Goal: Transaction & Acquisition: Obtain resource

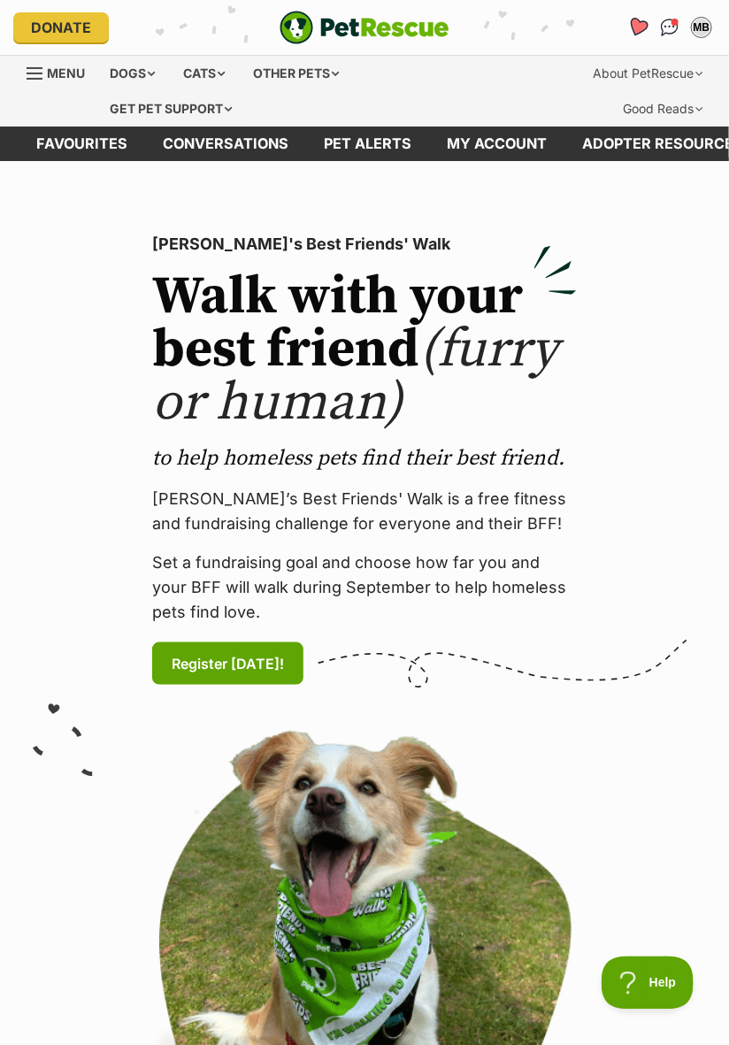
click at [637, 22] on icon "Favourites" at bounding box center [637, 27] width 21 height 20
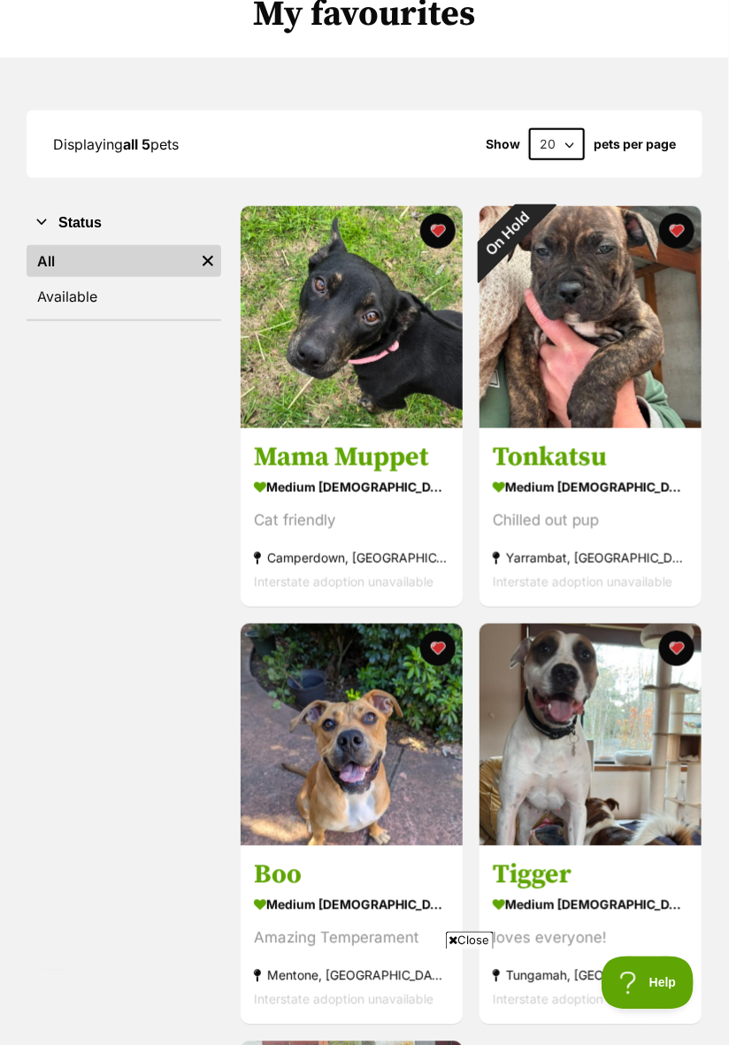
scroll to position [195, 0]
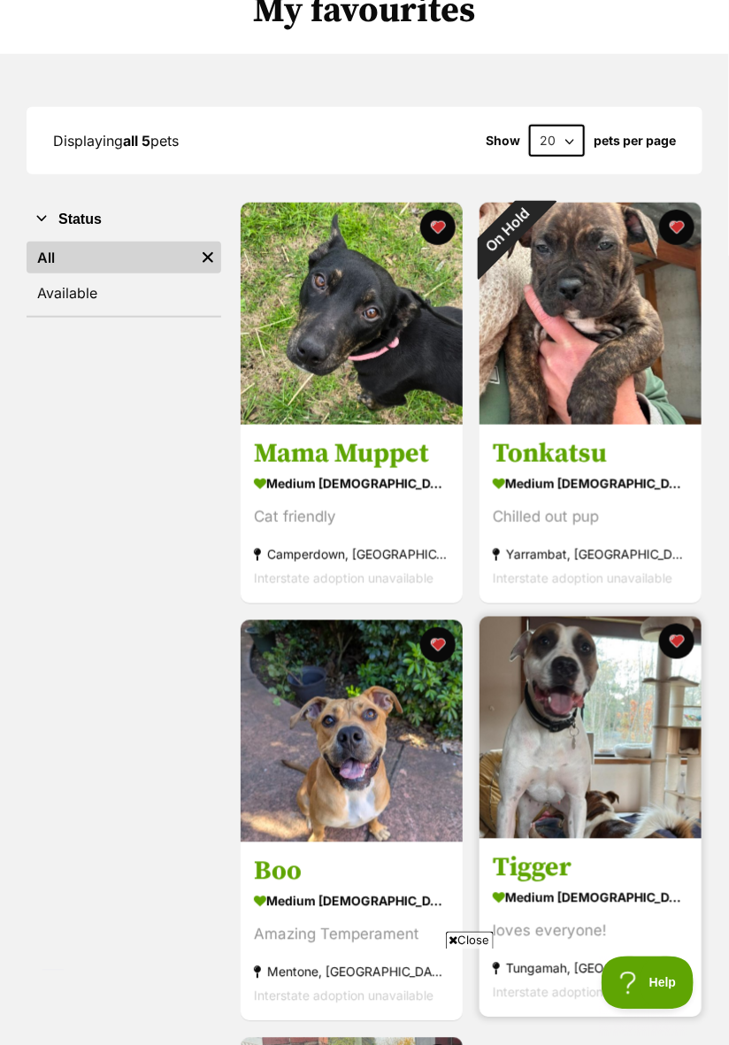
click at [634, 830] on img at bounding box center [591, 728] width 222 height 222
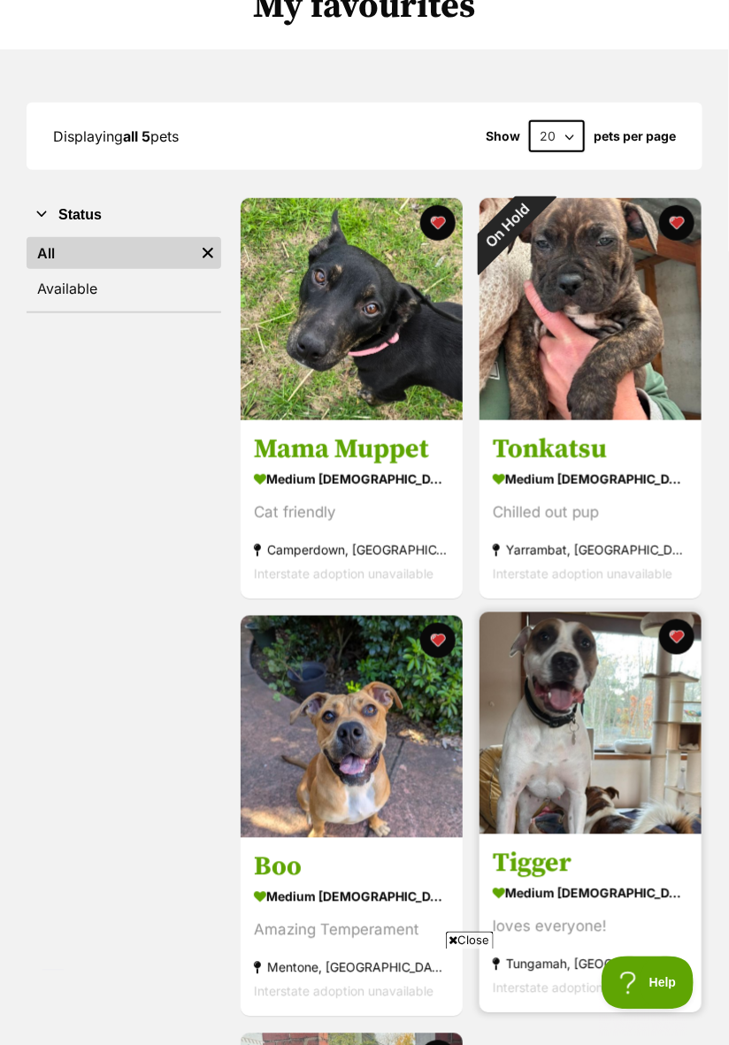
scroll to position [251, 0]
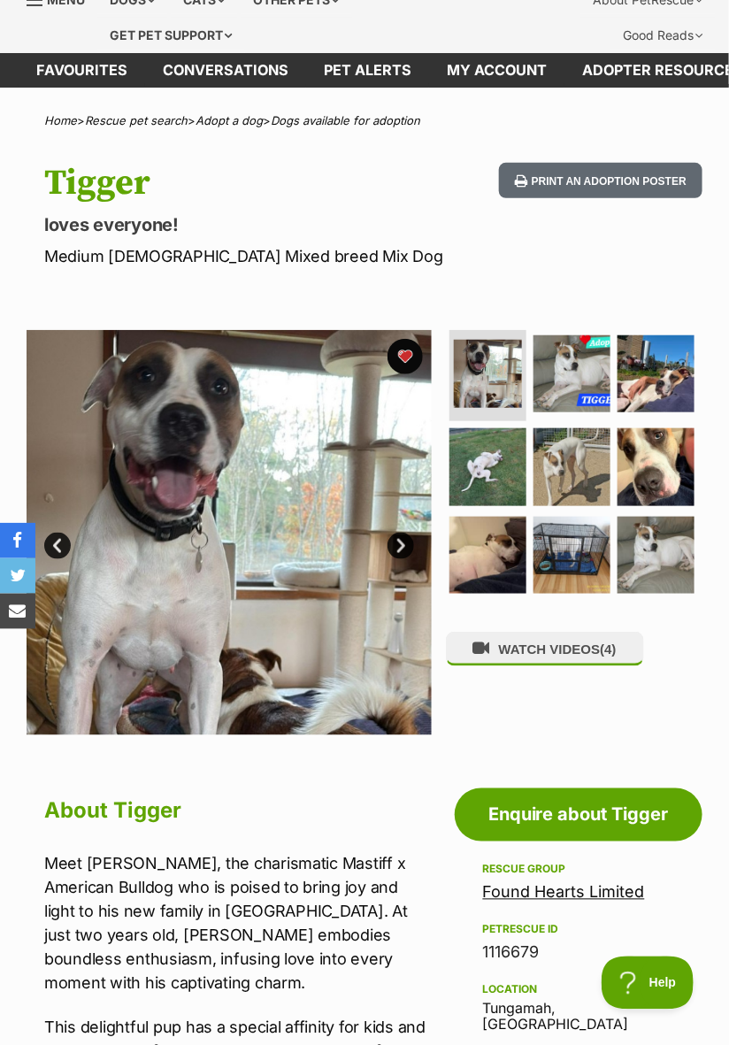
scroll to position [42, 0]
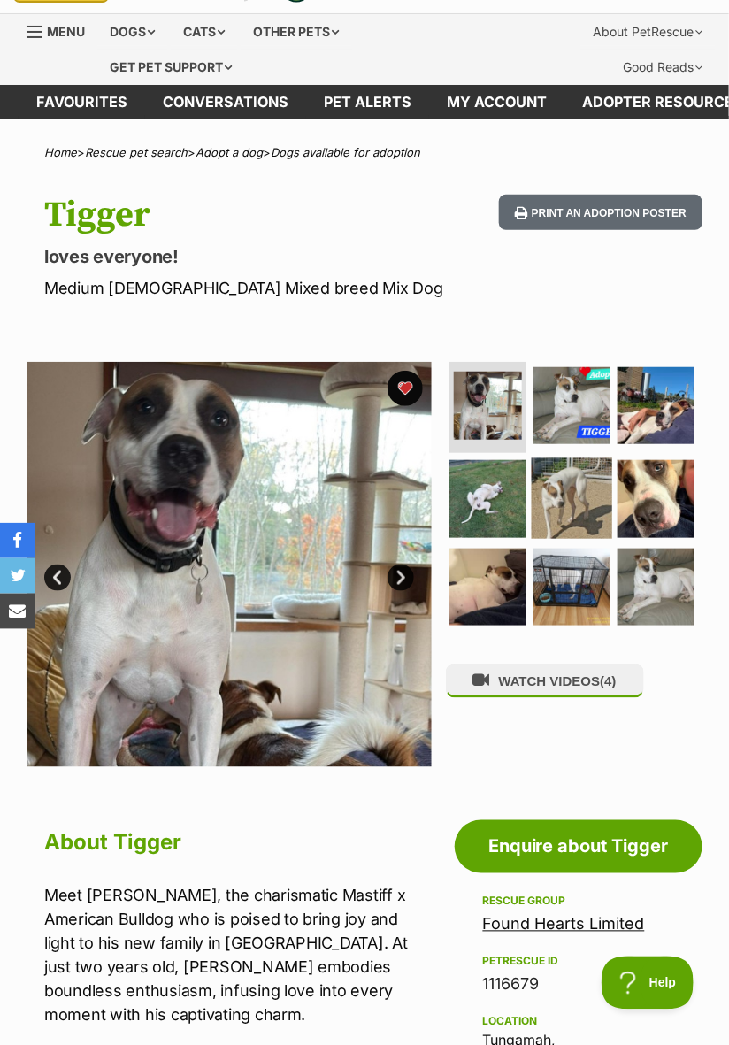
click at [577, 505] on img at bounding box center [572, 498] width 81 height 81
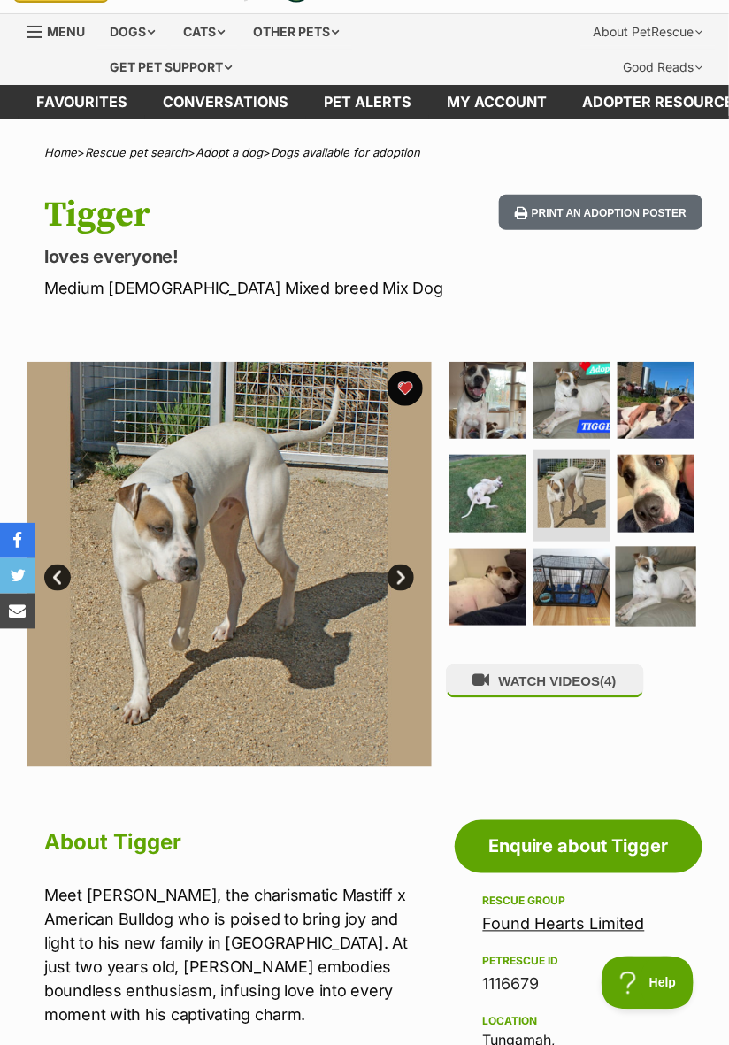
click at [658, 596] on img at bounding box center [656, 587] width 81 height 81
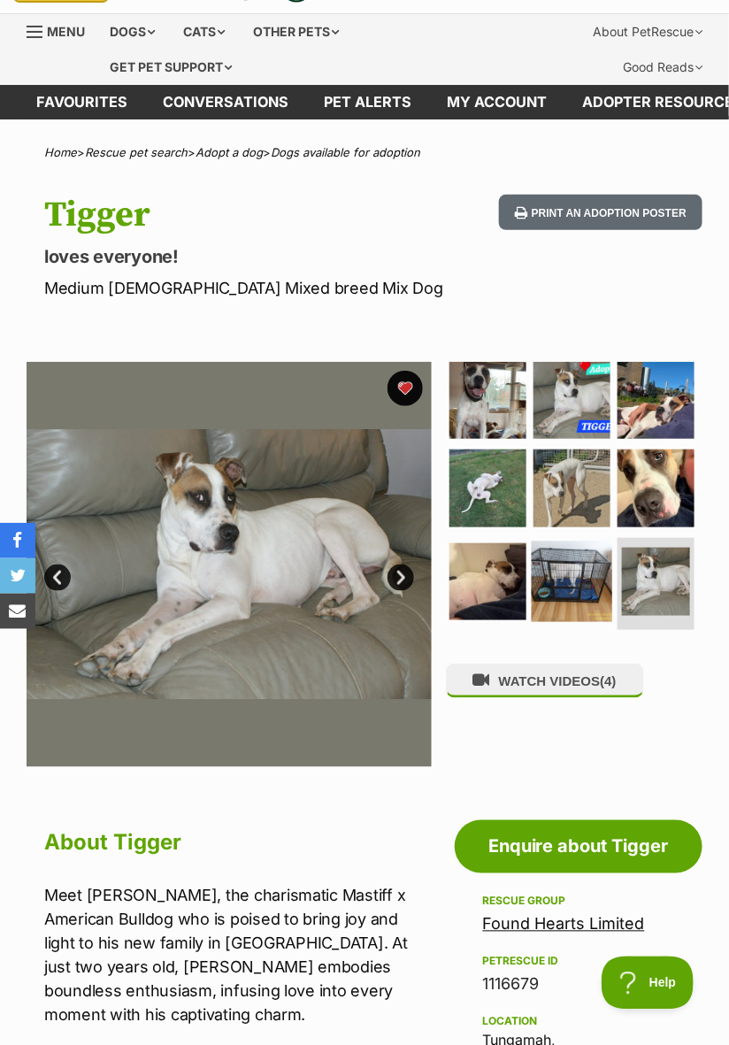
click at [575, 585] on img at bounding box center [572, 582] width 81 height 81
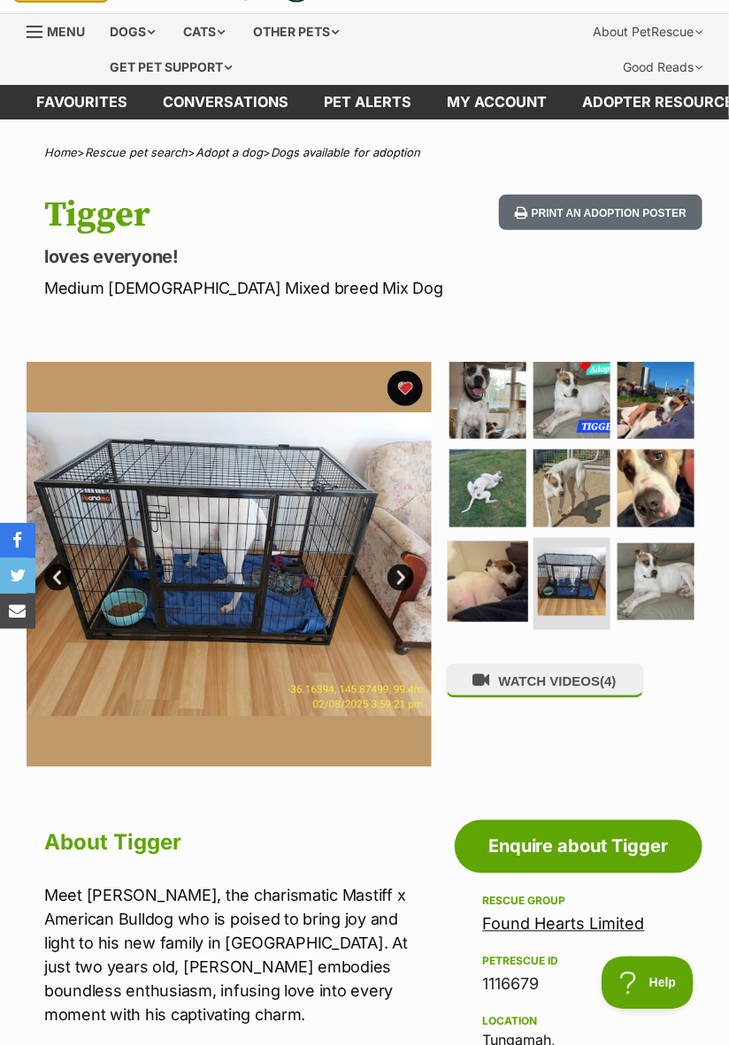
click at [487, 583] on img at bounding box center [487, 582] width 81 height 81
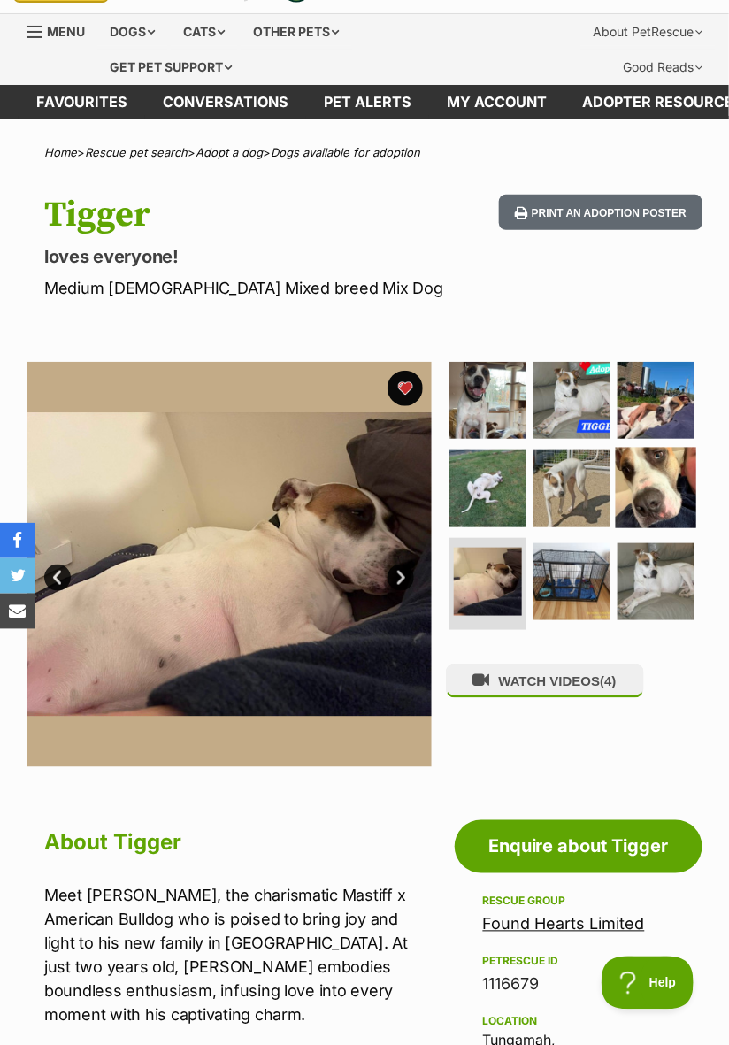
click at [668, 496] on img at bounding box center [656, 488] width 81 height 81
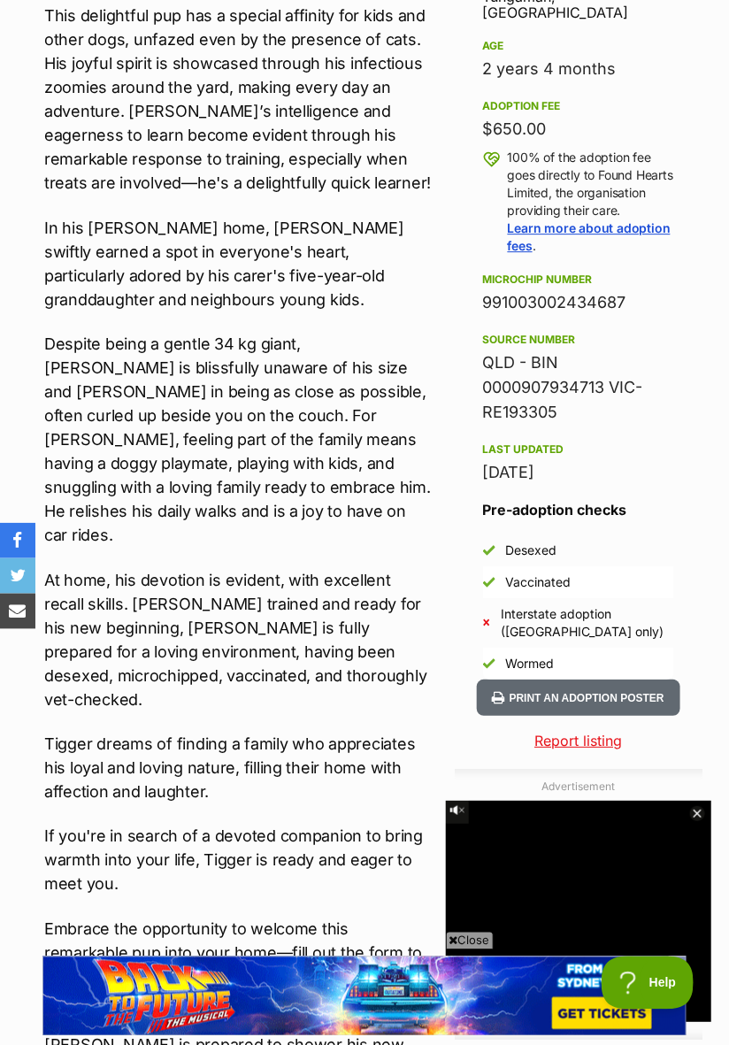
scroll to position [0, 0]
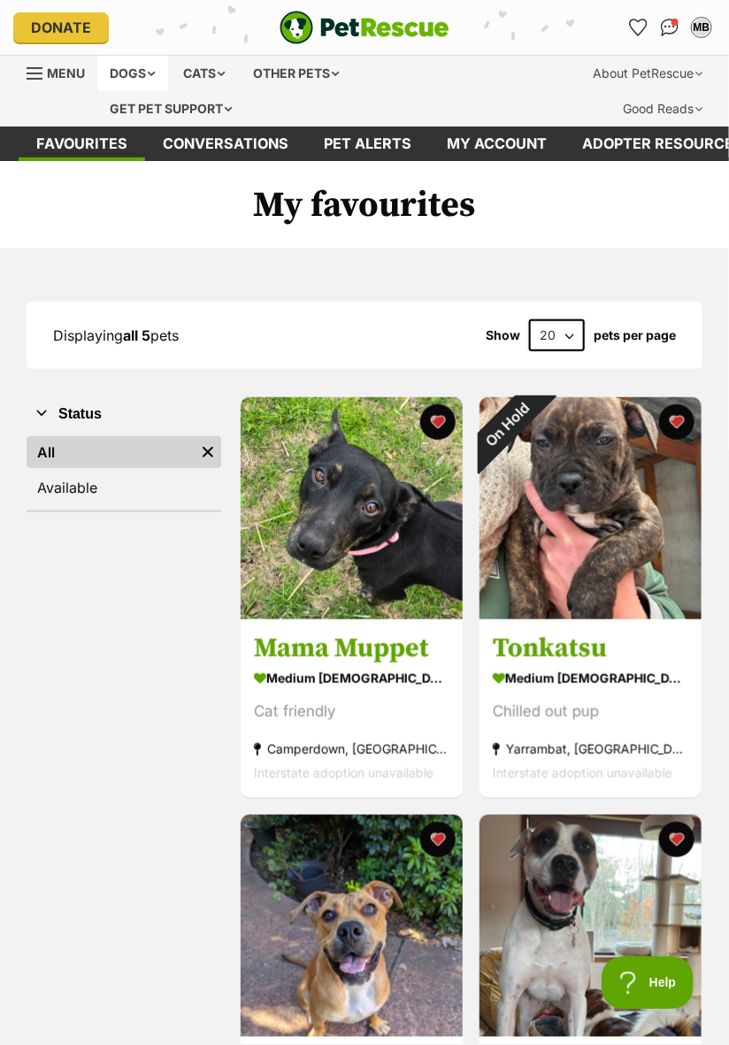
click at [146, 72] on div "Dogs" at bounding box center [132, 73] width 71 height 35
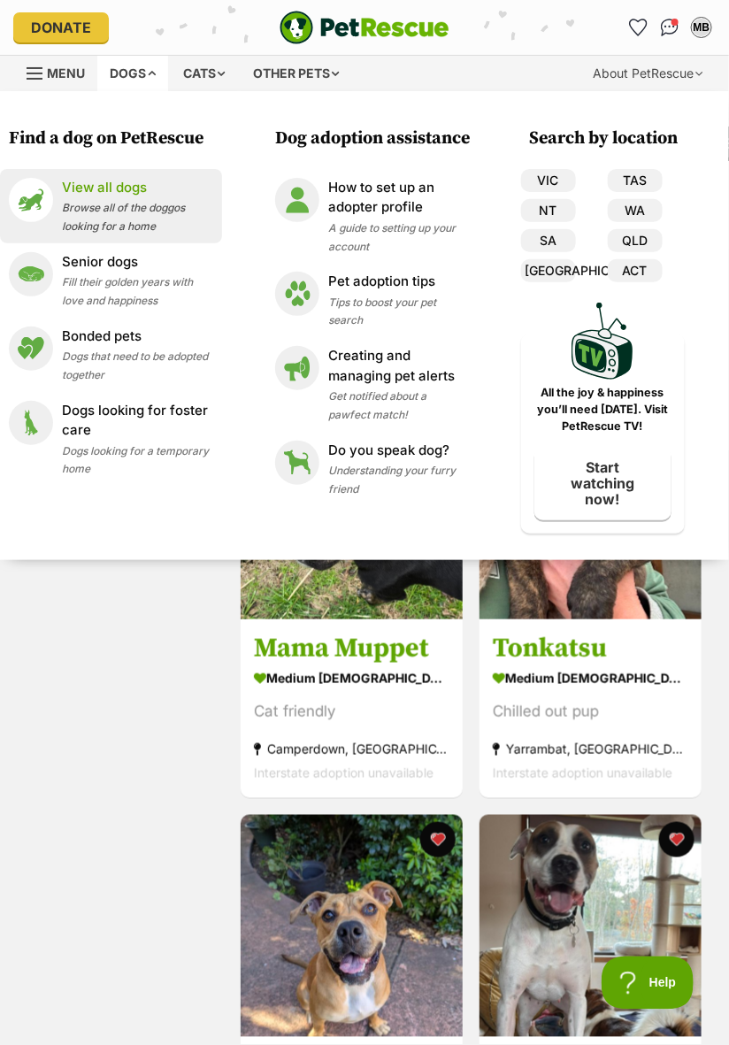
click at [125, 206] on span "Browse all of the doggos looking for a home" at bounding box center [123, 217] width 123 height 32
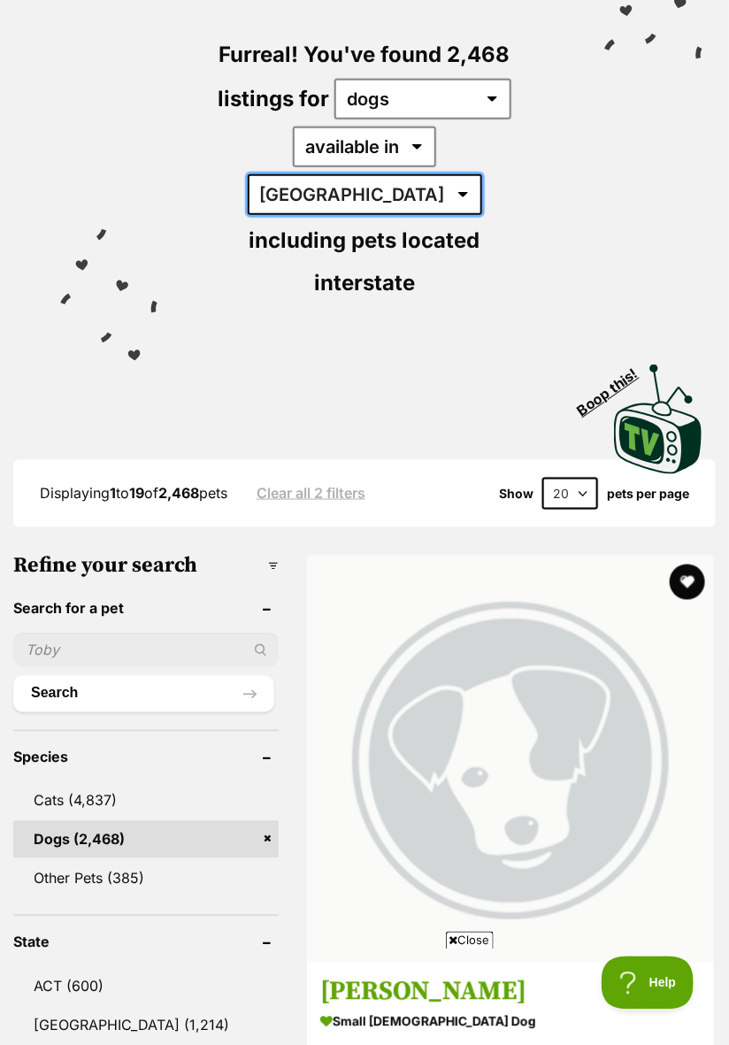
click at [448, 174] on select "[GEOGRAPHIC_DATA] [GEOGRAPHIC_DATA] [GEOGRAPHIC_DATA] [GEOGRAPHIC_DATA] [GEOGRA…" at bounding box center [365, 194] width 235 height 41
select select "VIC"
click at [377, 174] on select "[GEOGRAPHIC_DATA] [GEOGRAPHIC_DATA] [GEOGRAPHIC_DATA] [GEOGRAPHIC_DATA] [GEOGRA…" at bounding box center [365, 194] width 235 height 41
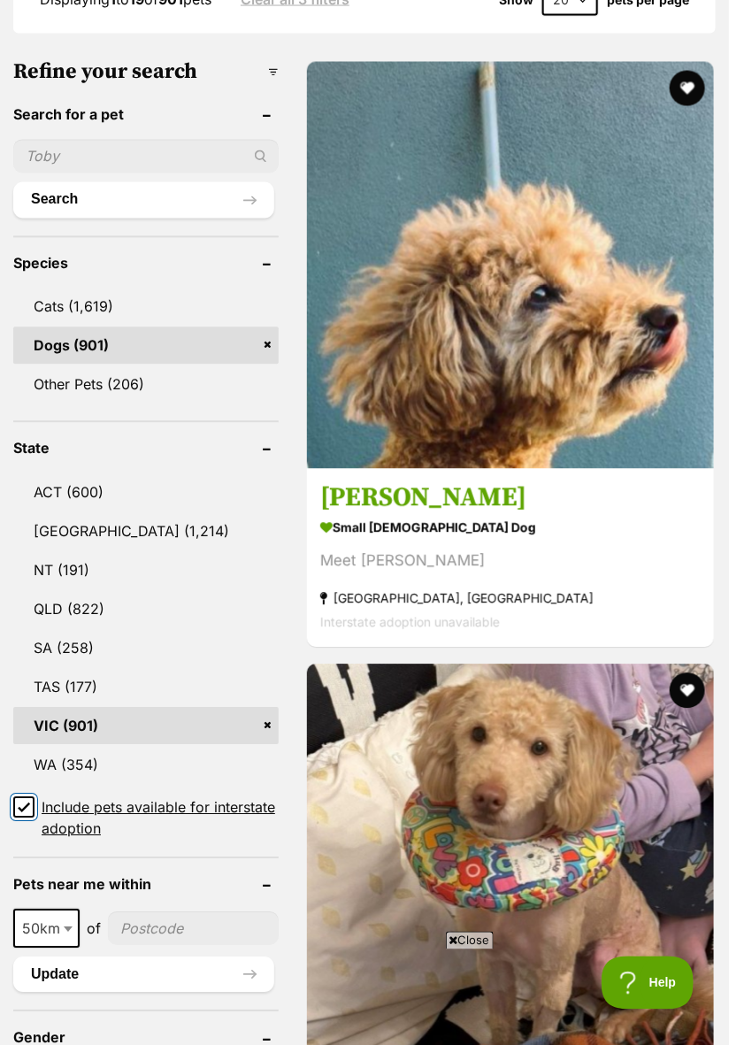
click at [34, 797] on input "Include pets available for interstate adoption" at bounding box center [23, 807] width 21 height 21
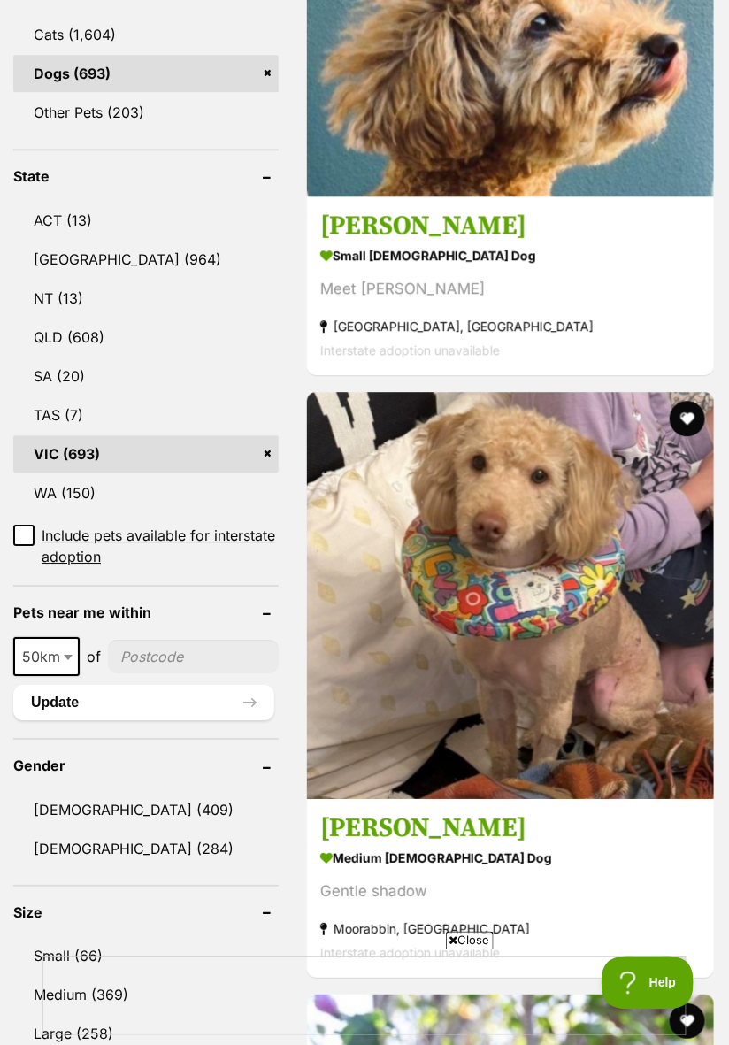
click at [70, 655] on b at bounding box center [68, 657] width 9 height 5
select select "250"
click at [168, 640] on input"] "postcode" at bounding box center [198, 657] width 162 height 34
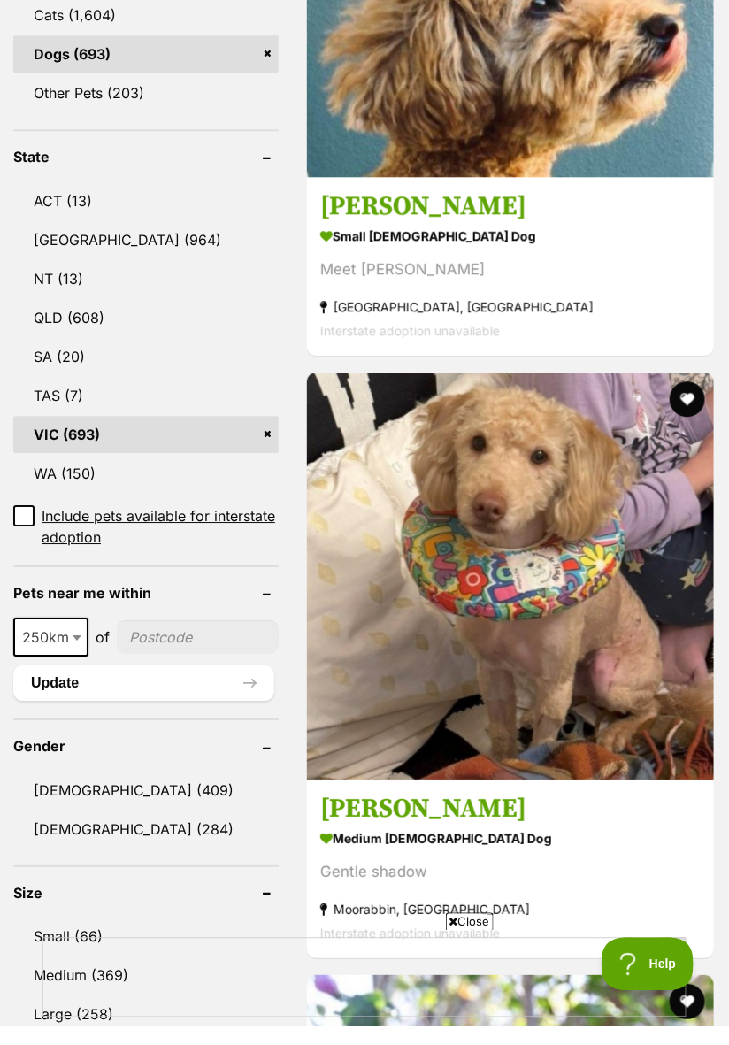
scroll to position [915, 0]
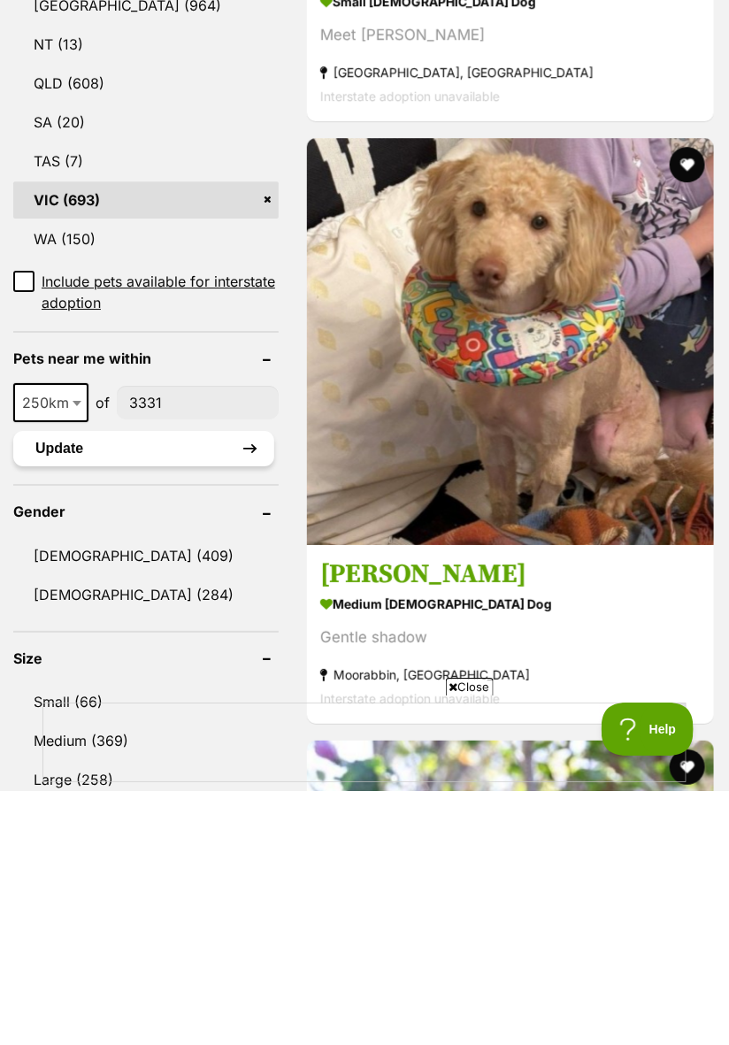
type input"] "3331"
click at [223, 685] on button "Update" at bounding box center [143, 702] width 261 height 35
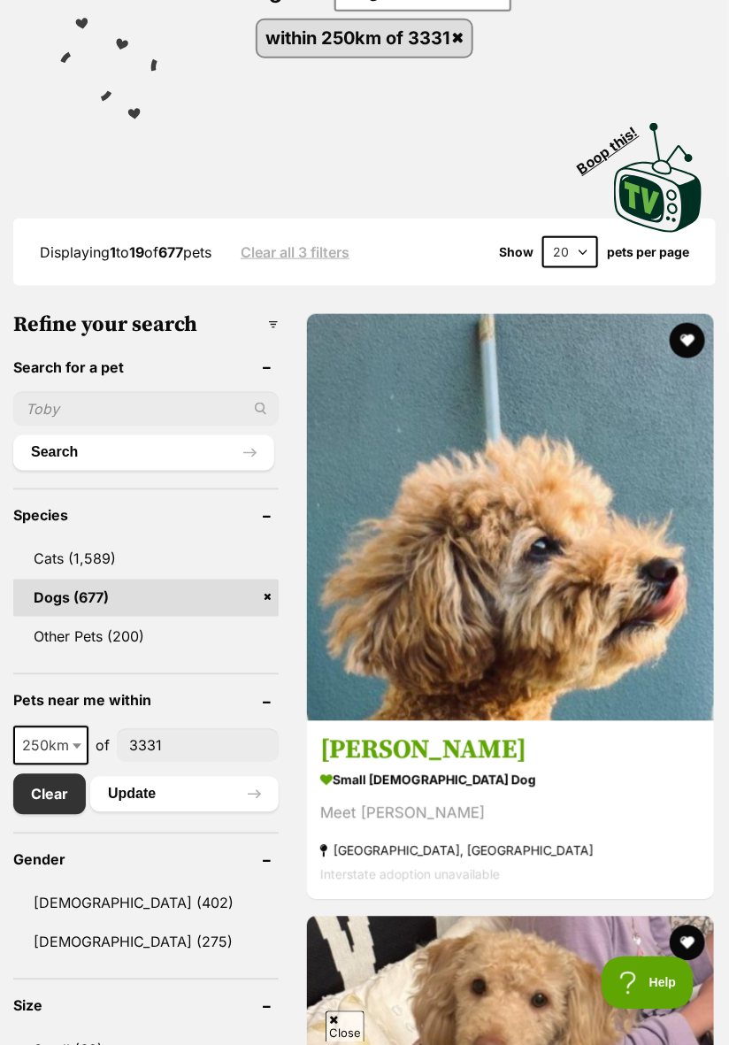
click at [204, 750] on input"] "3331" at bounding box center [198, 746] width 162 height 34
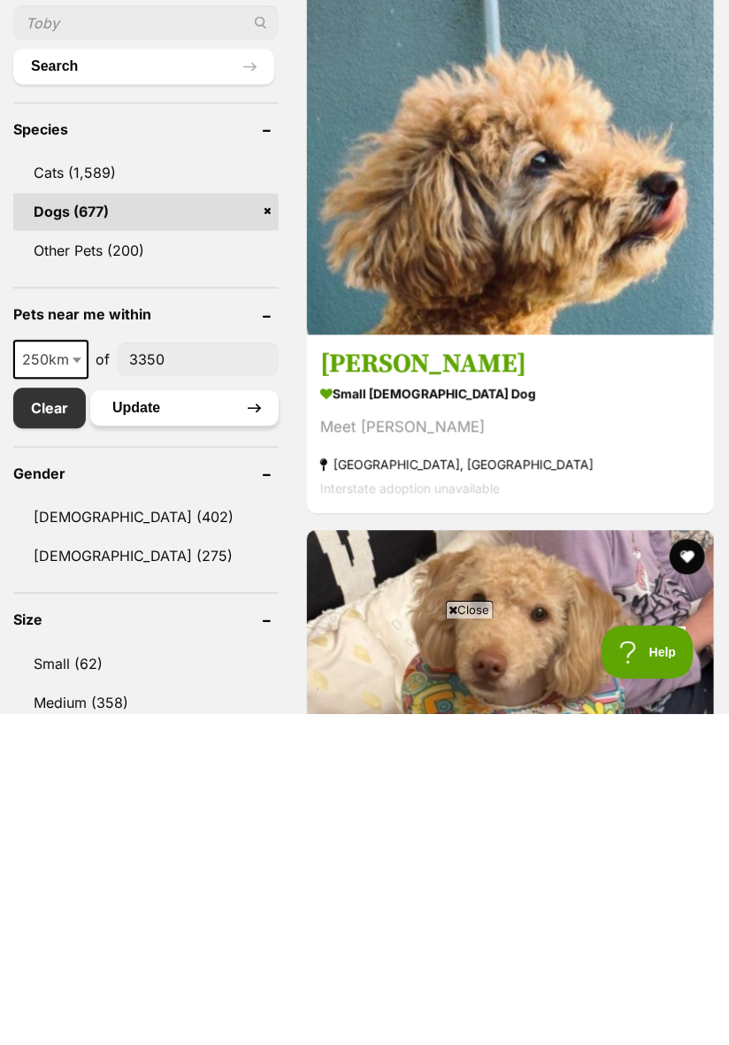
type input"] "3350"
click at [255, 722] on button "Update" at bounding box center [184, 738] width 188 height 35
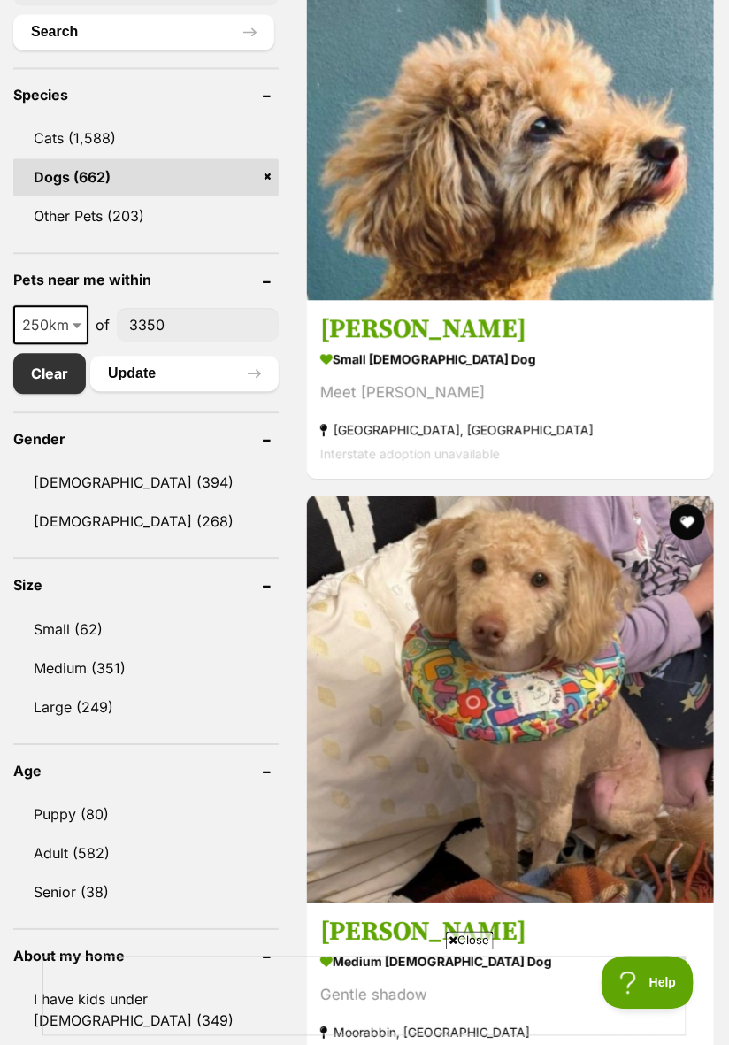
scroll to position [807, 0]
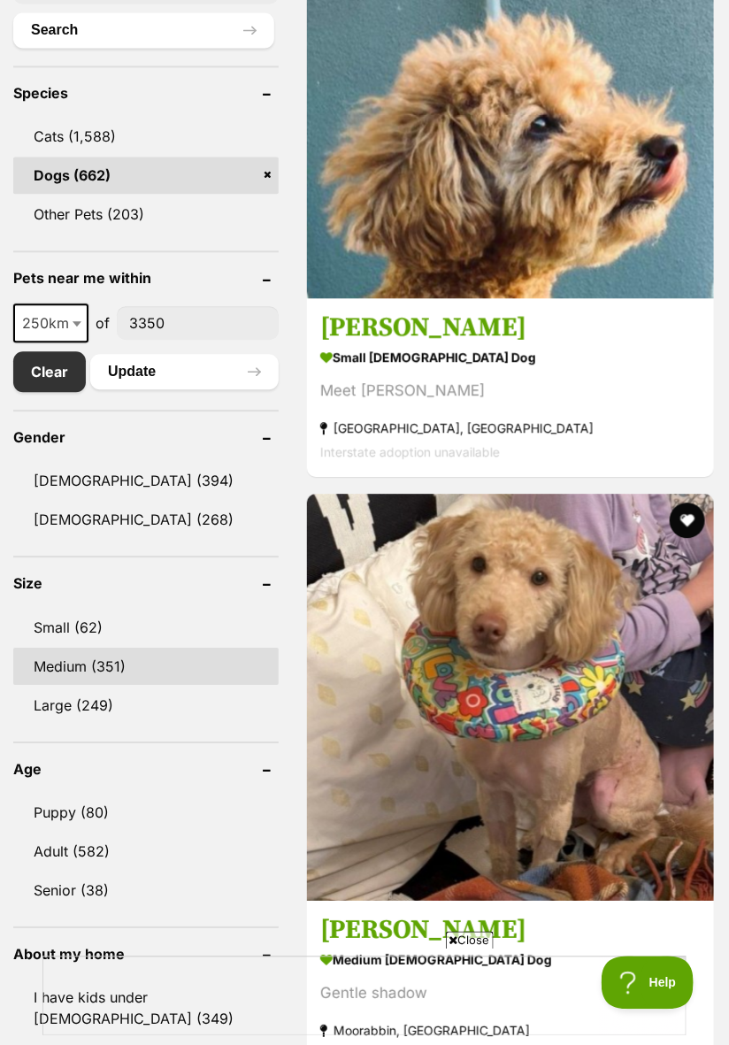
click at [109, 663] on link "Medium (351)" at bounding box center [145, 666] width 265 height 37
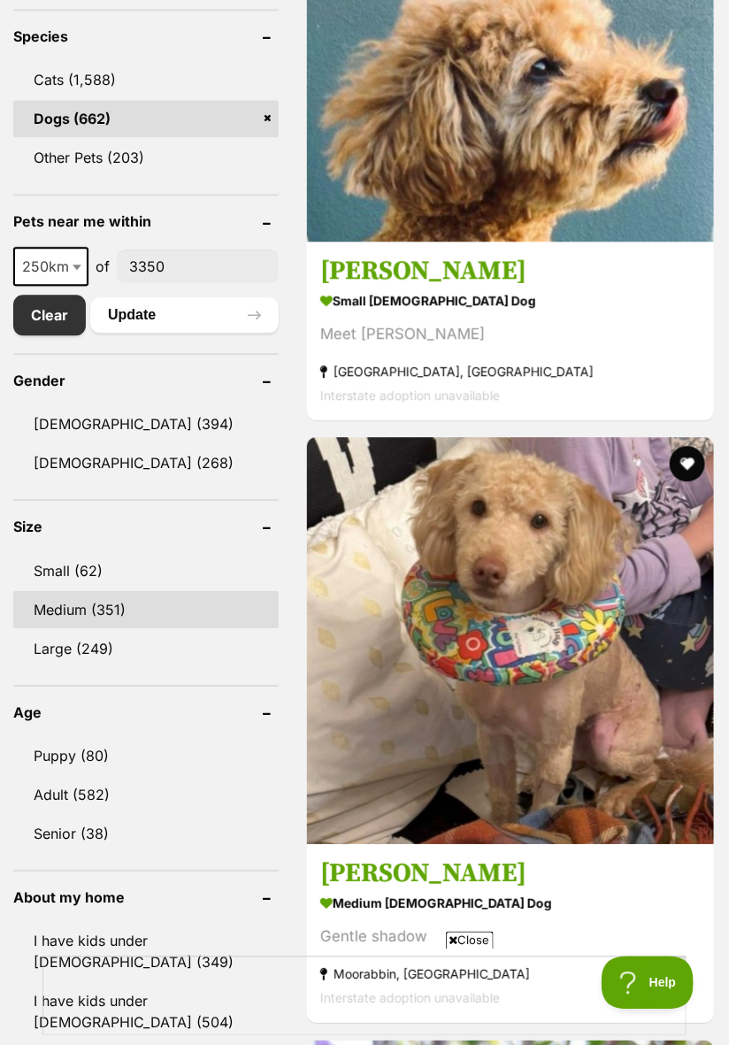
scroll to position [0, 0]
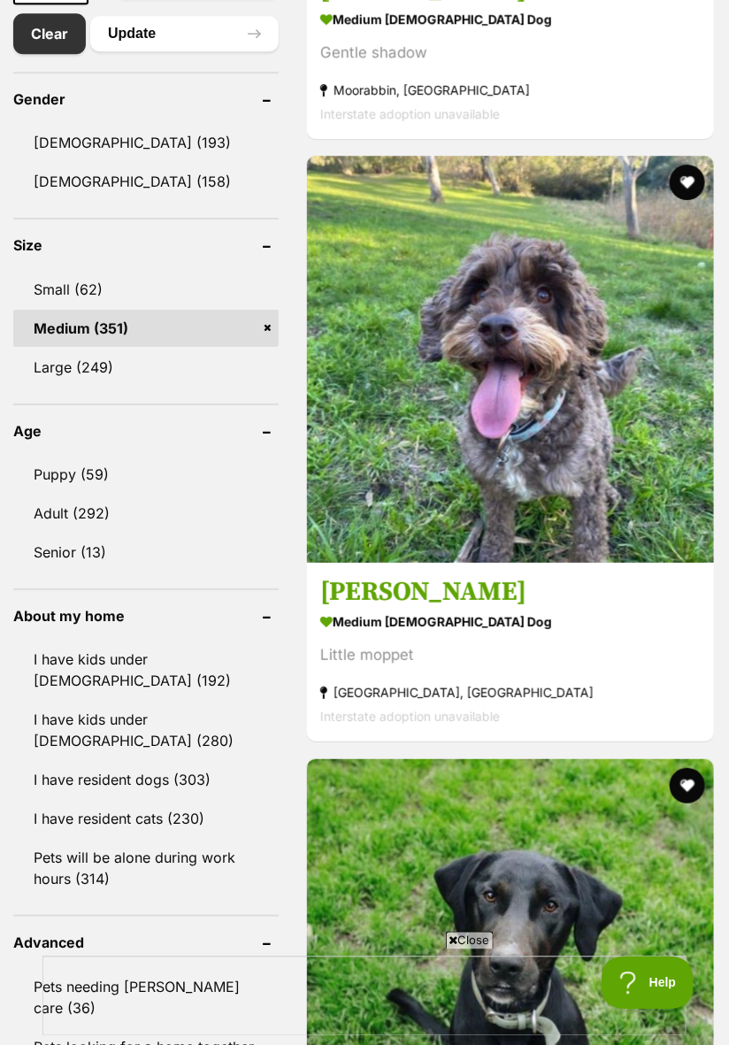
scroll to position [1194, 0]
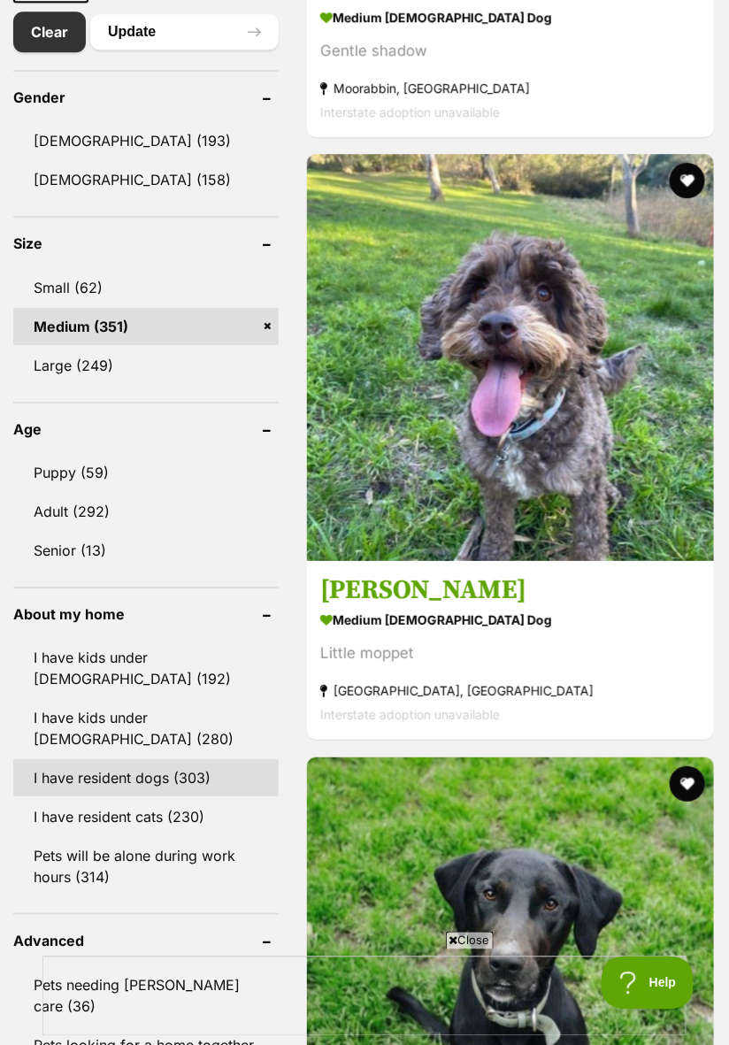
click at [196, 779] on link "I have resident dogs (303)" at bounding box center [145, 777] width 265 height 37
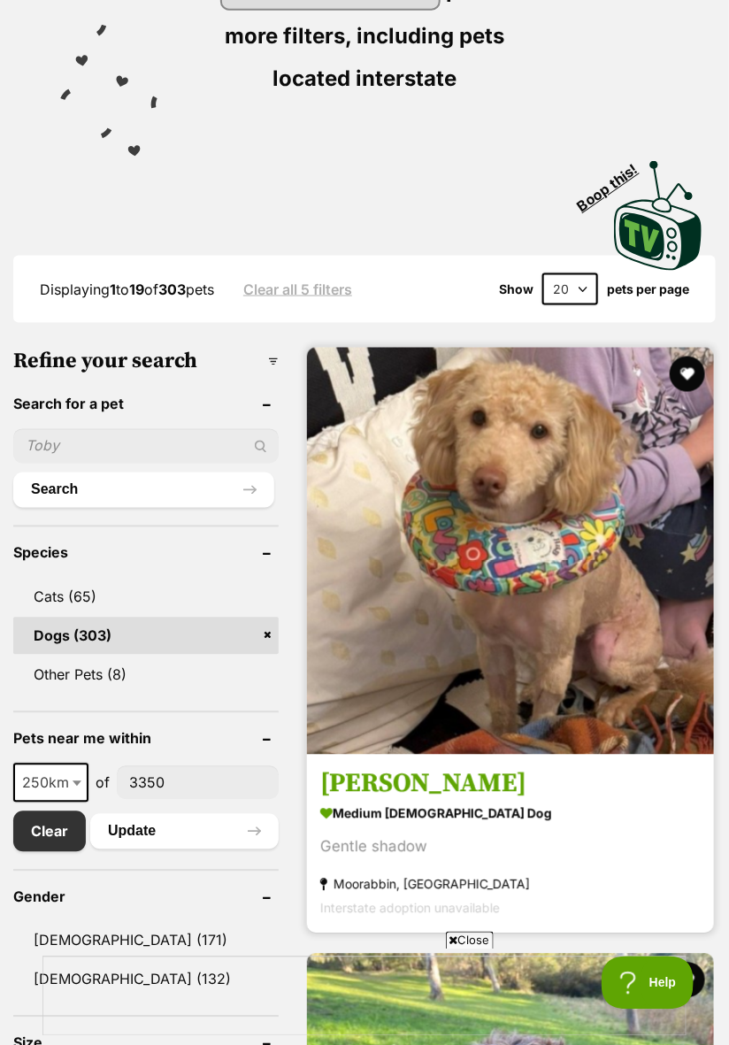
click at [605, 684] on img at bounding box center [510, 551] width 407 height 407
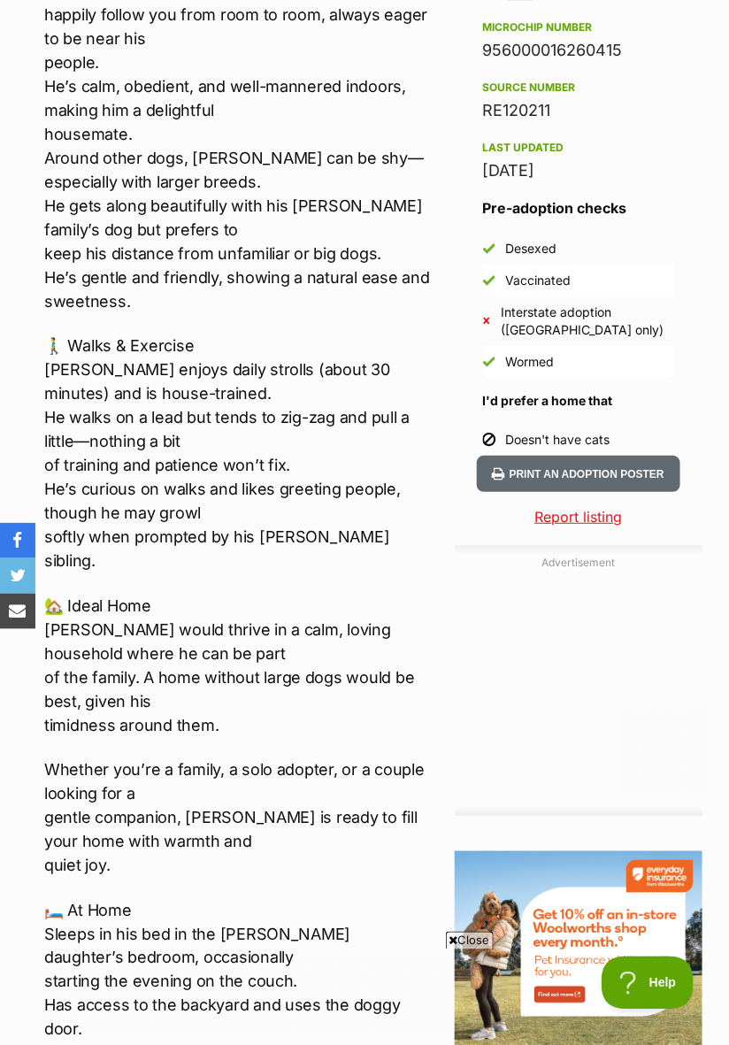
scroll to position [1386, 0]
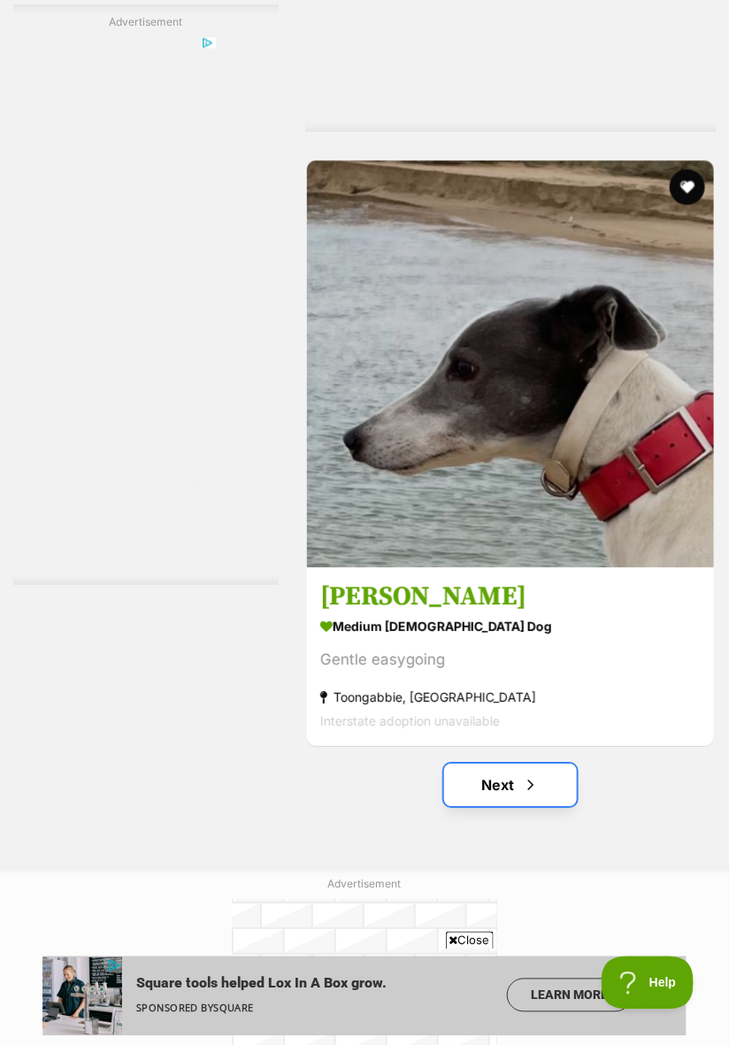
click at [524, 807] on link "Next" at bounding box center [510, 786] width 133 height 42
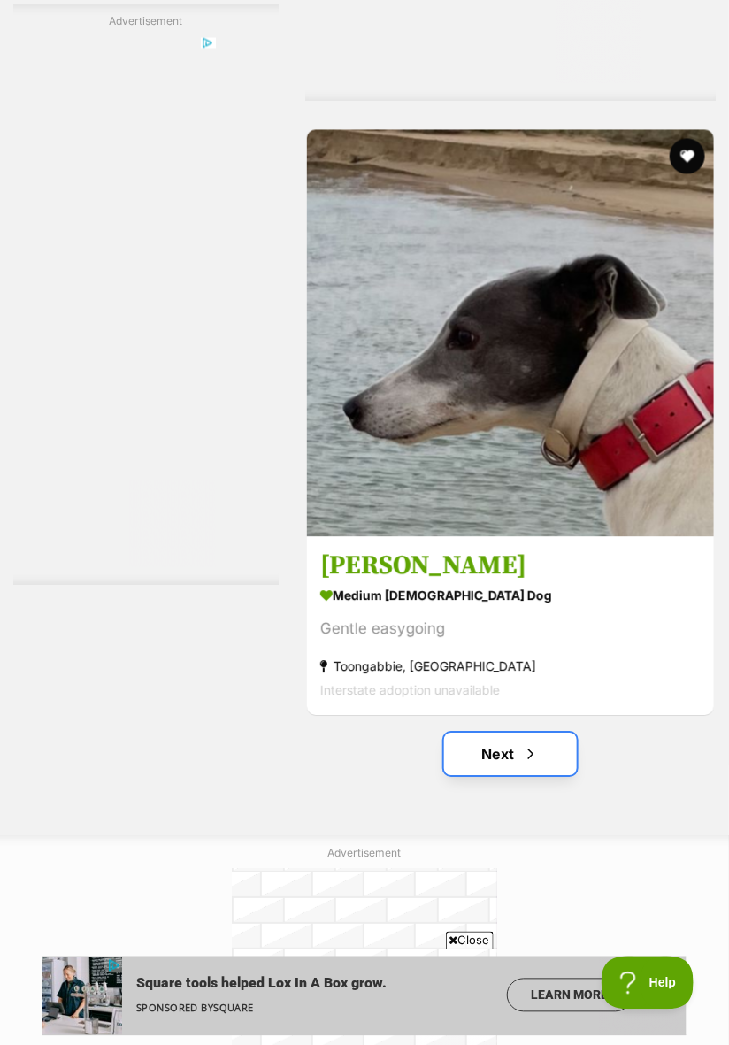
scroll to position [13205, 0]
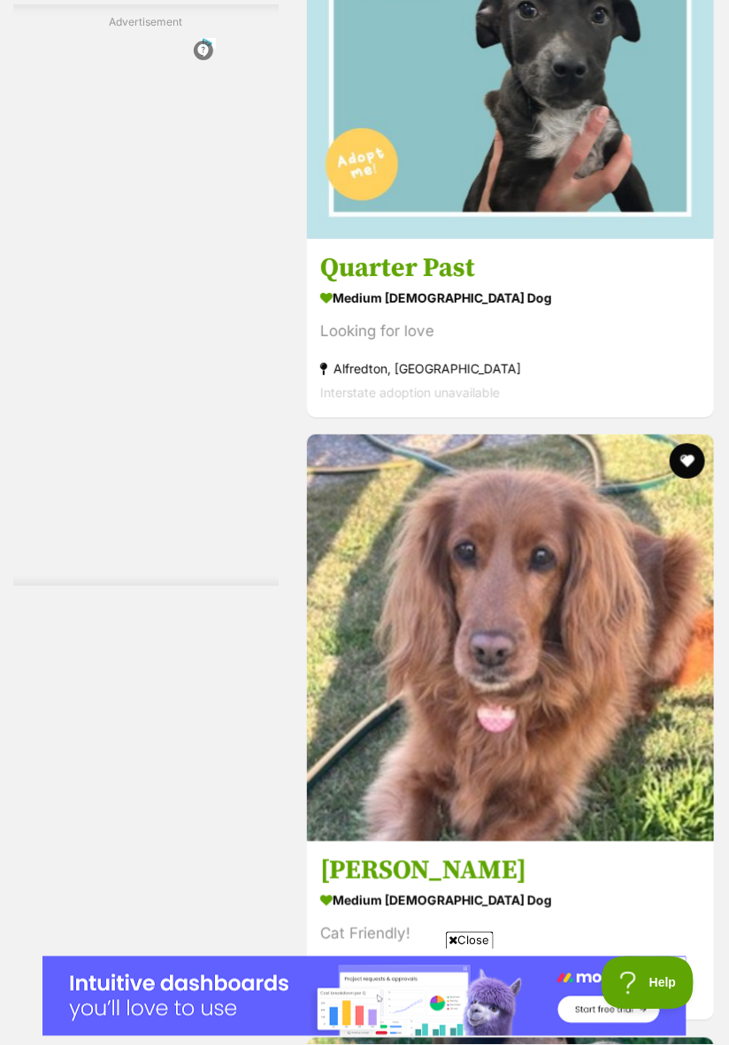
scroll to position [6092, 0]
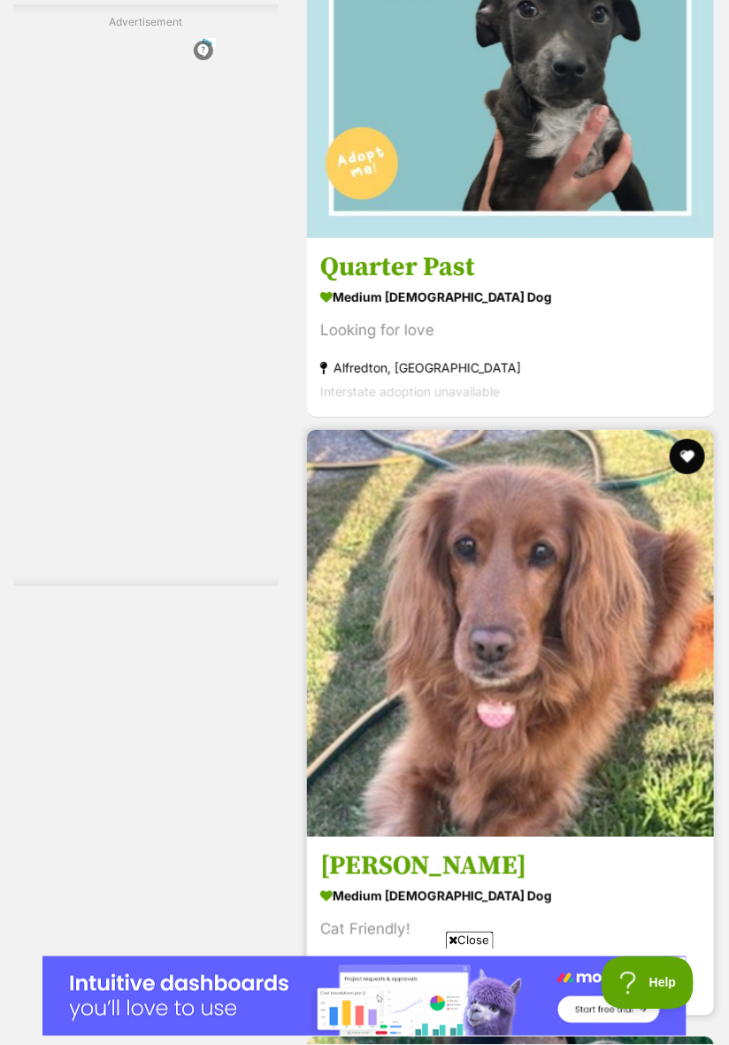
click at [623, 811] on img at bounding box center [510, 633] width 407 height 407
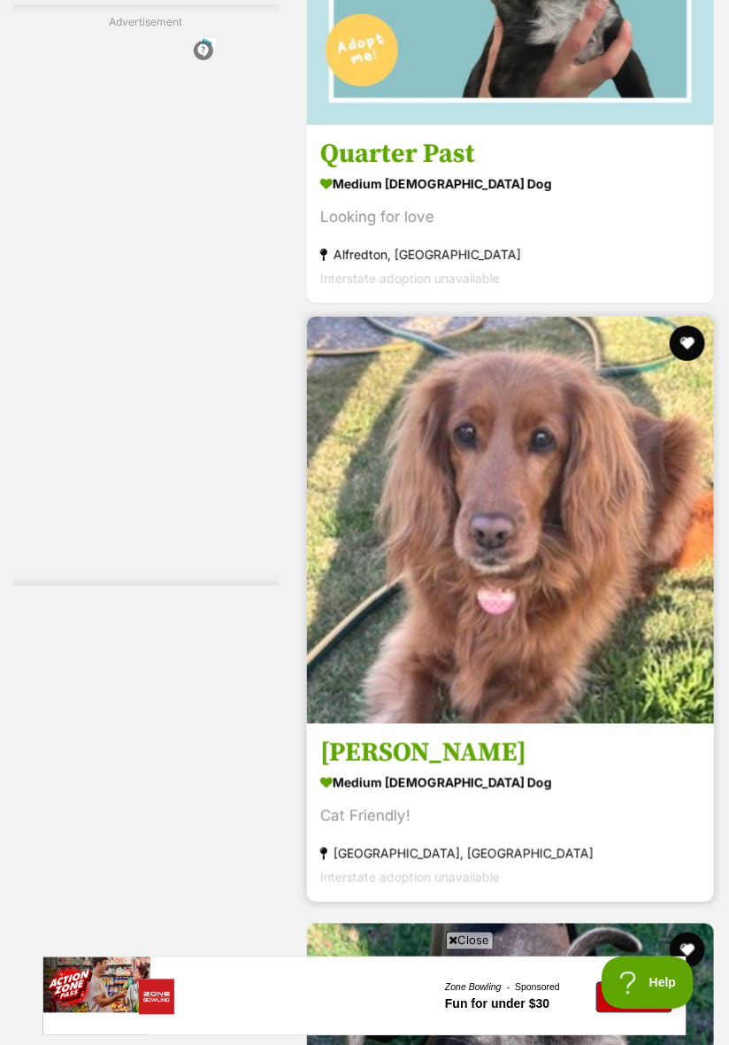
scroll to position [0, 0]
click at [612, 691] on img at bounding box center [510, 520] width 407 height 407
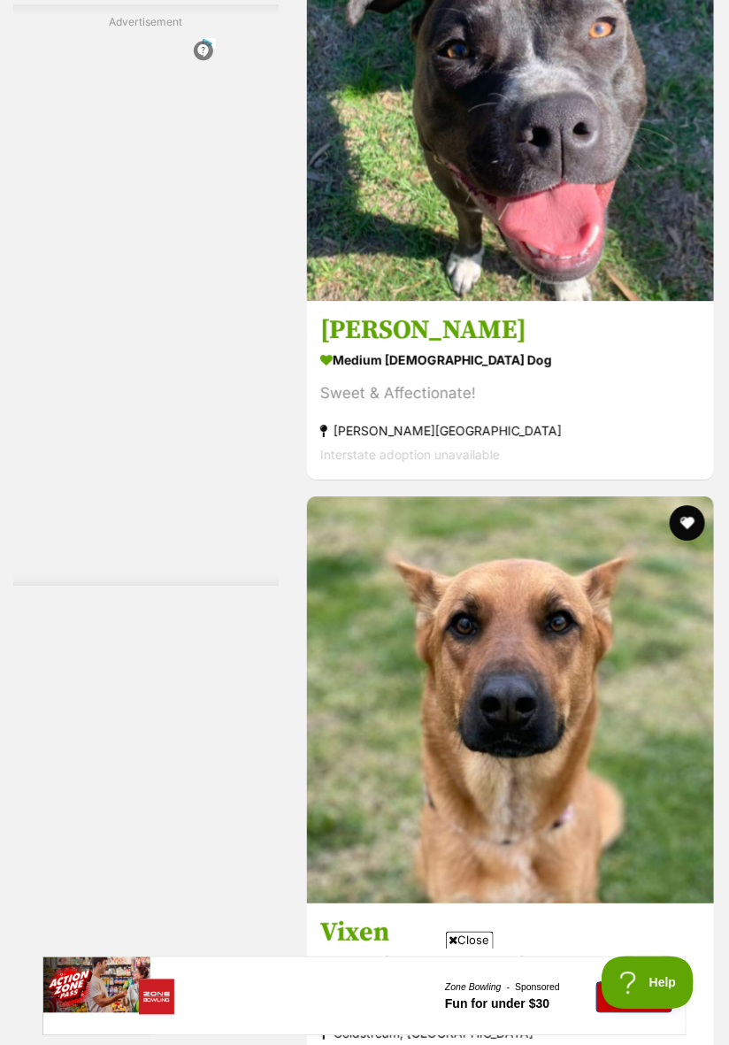
scroll to position [7260, 0]
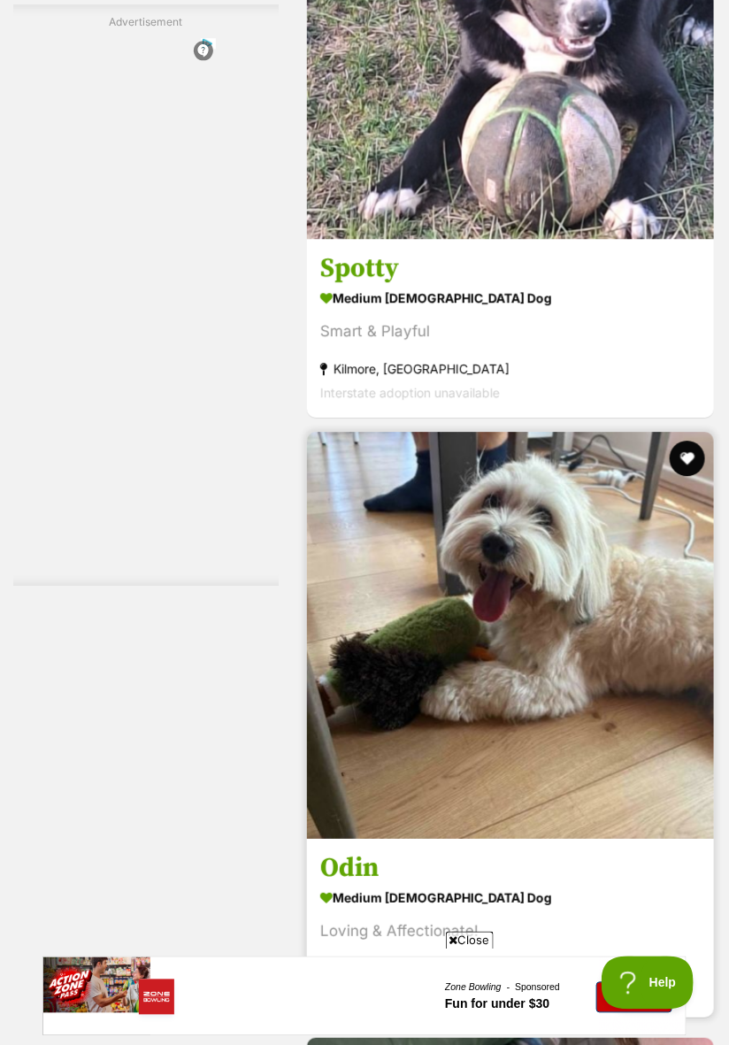
click at [634, 815] on img at bounding box center [510, 635] width 407 height 407
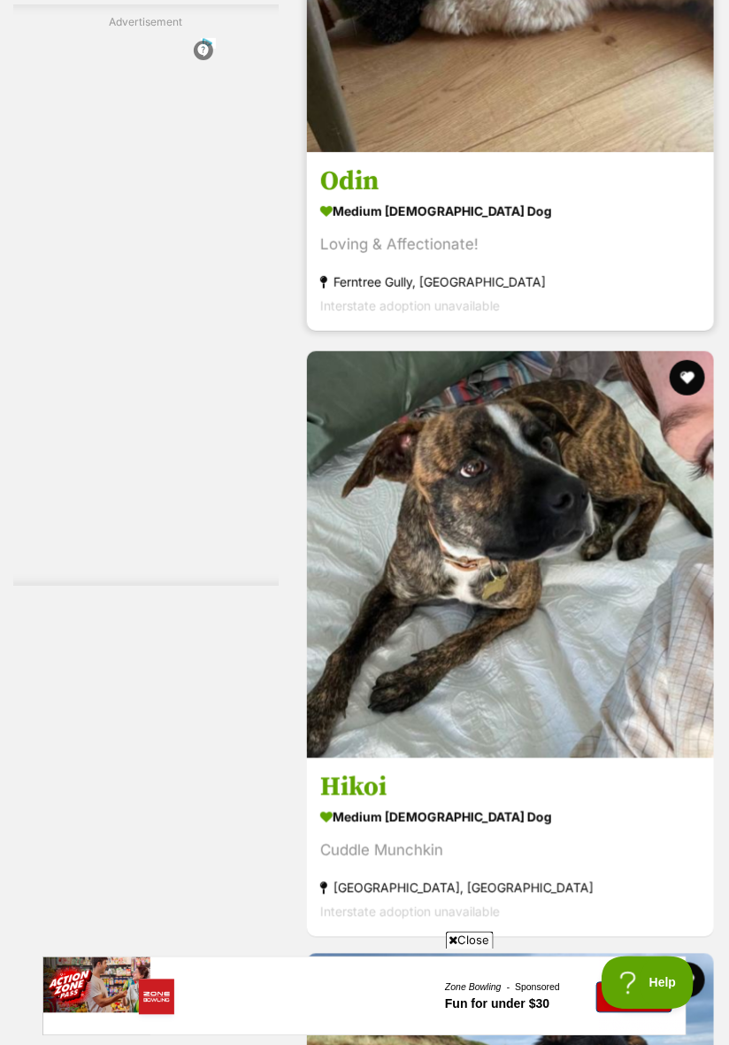
scroll to position [9389, 0]
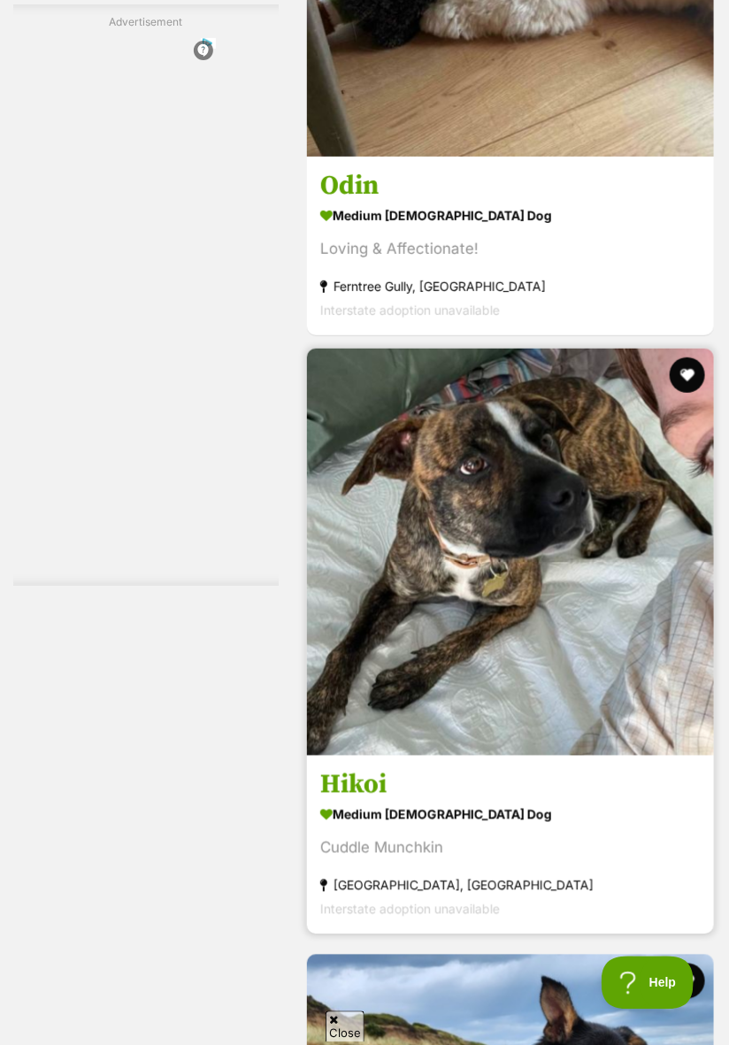
click at [646, 750] on img at bounding box center [510, 552] width 407 height 407
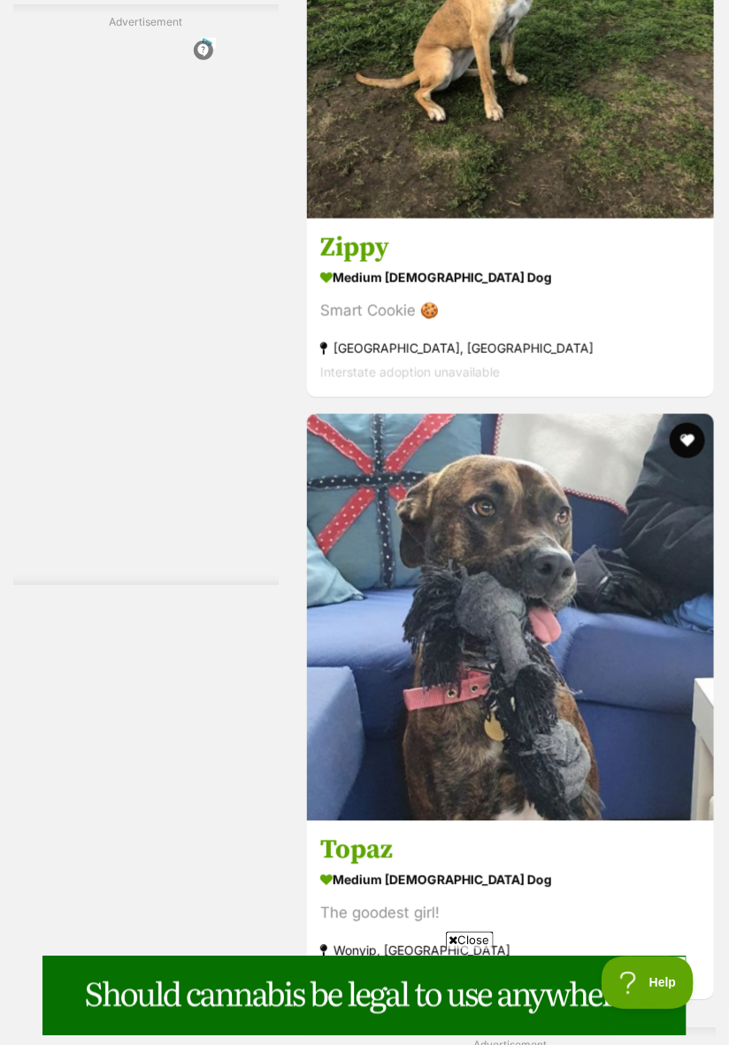
scroll to position [11187, 0]
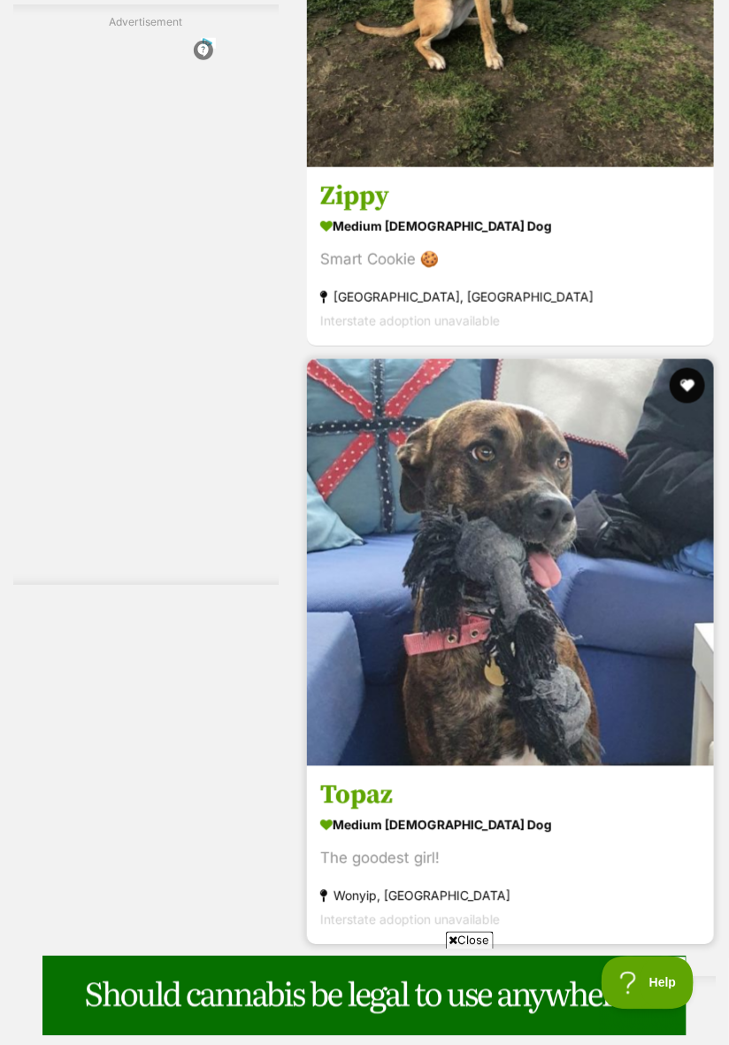
click at [623, 748] on img at bounding box center [510, 562] width 407 height 407
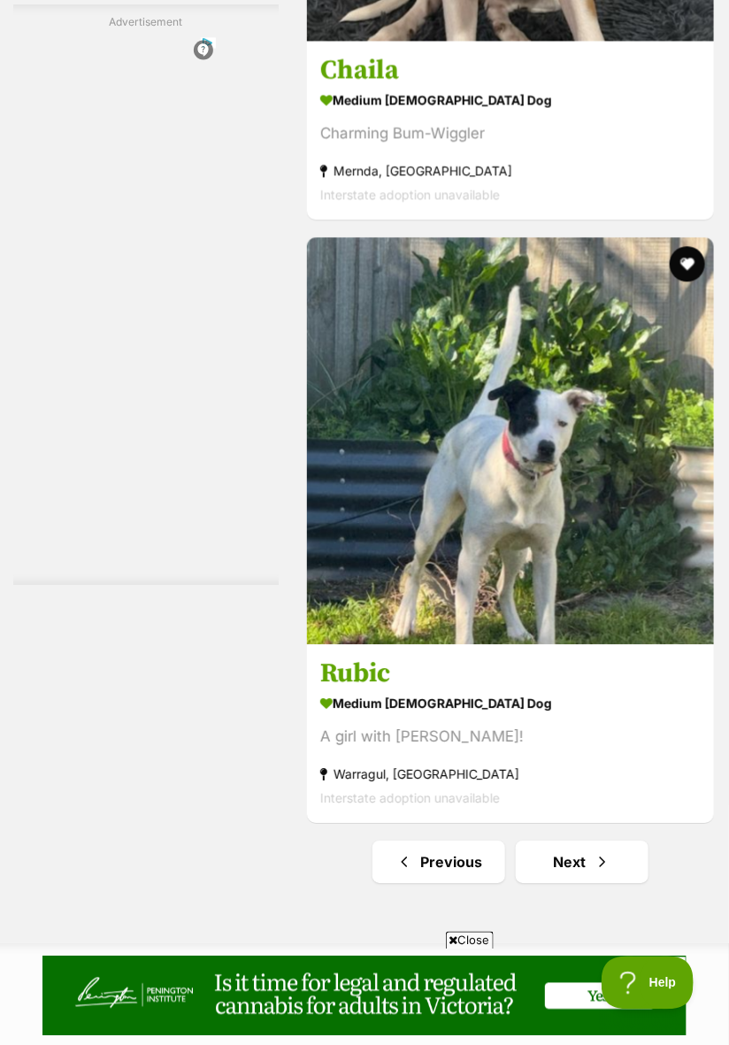
scroll to position [13143, 0]
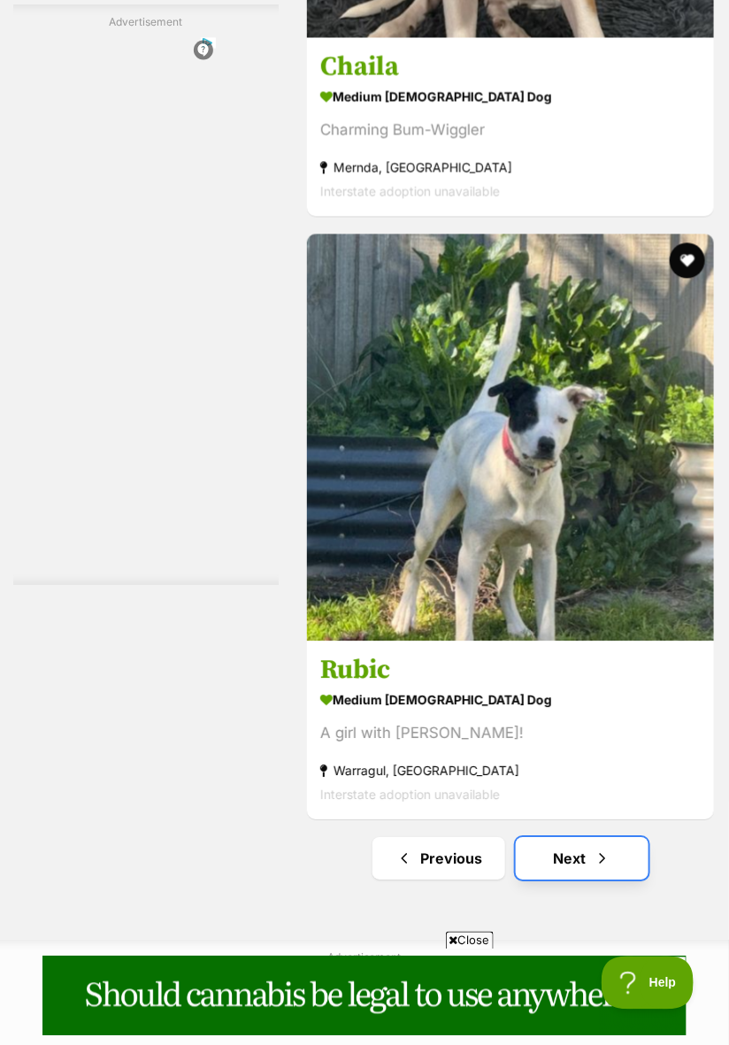
click at [594, 870] on span "Next page" at bounding box center [603, 859] width 18 height 21
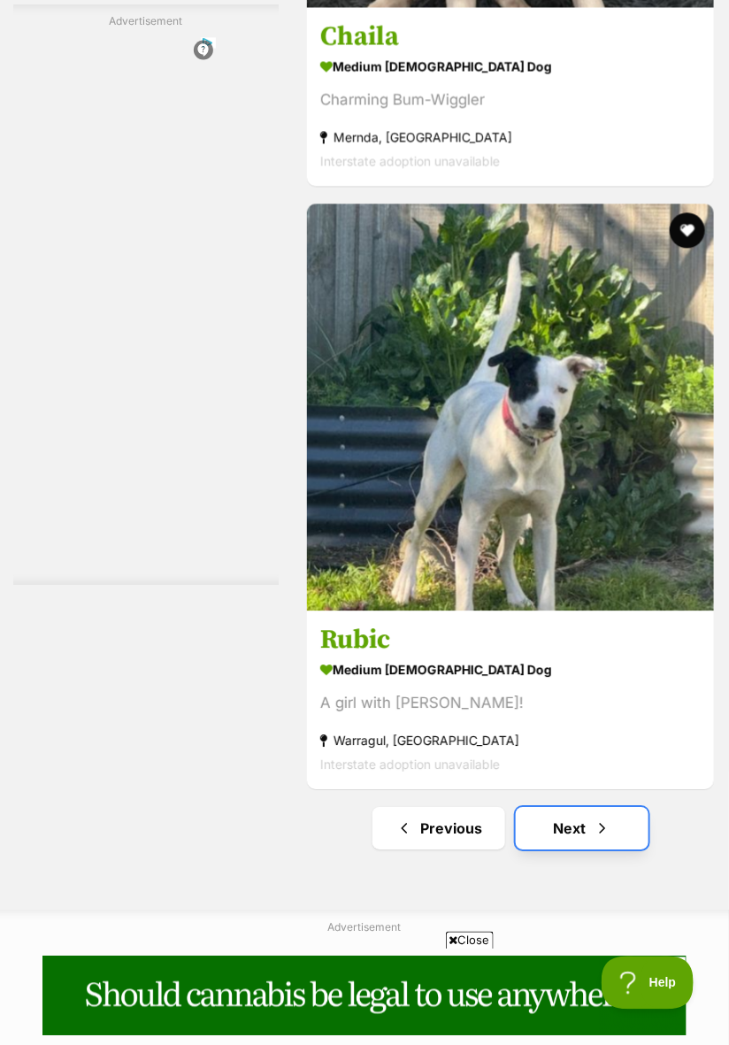
scroll to position [13199, 0]
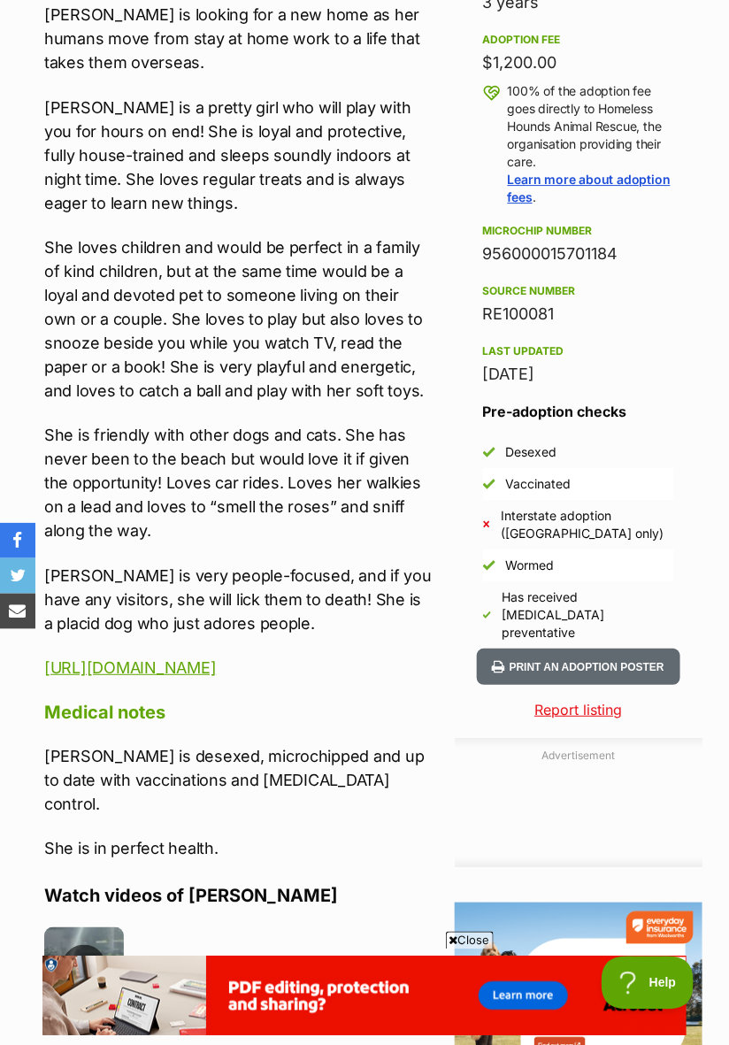
click at [88, 927] on img at bounding box center [84, 967] width 80 height 80
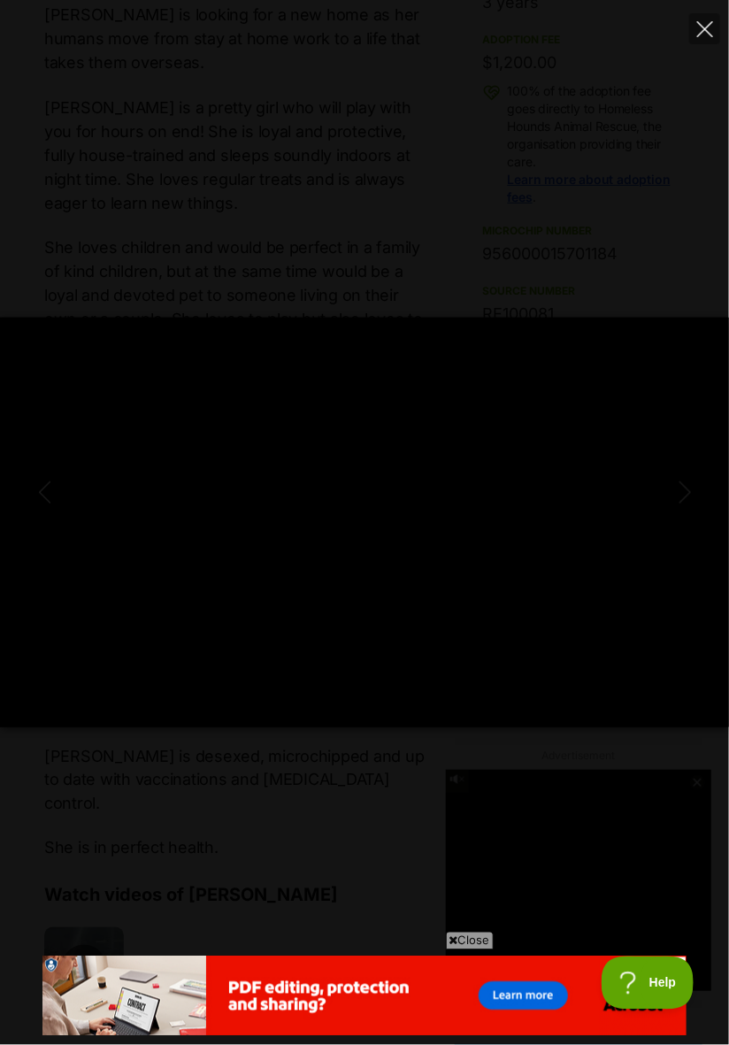
type input "11.55"
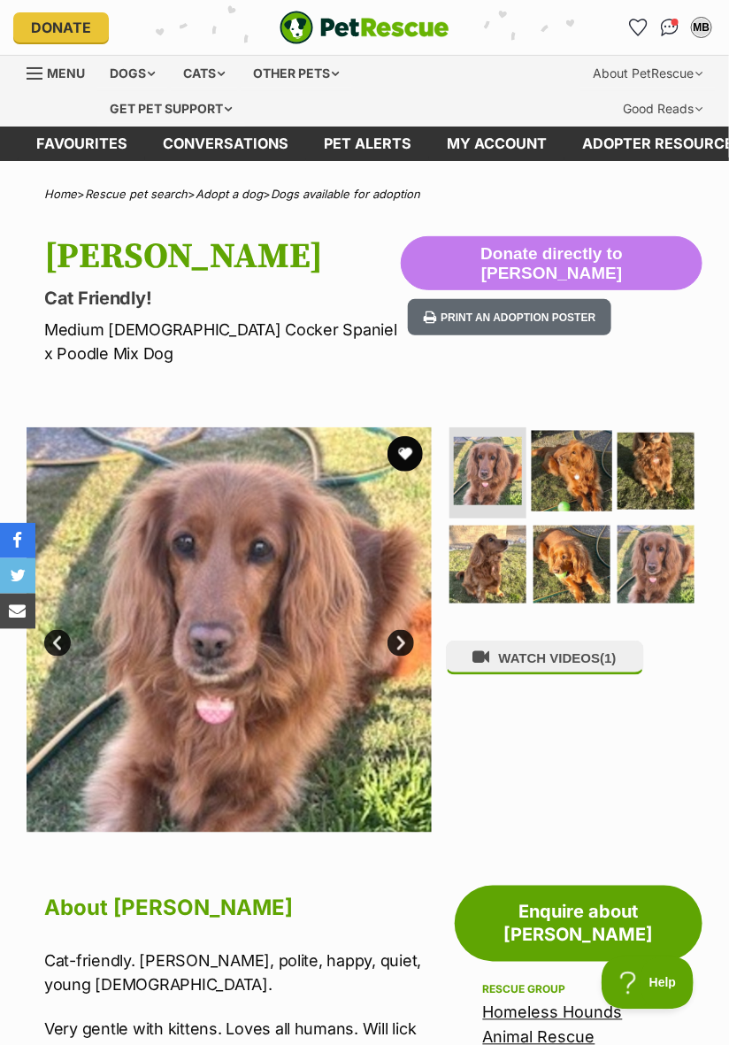
click at [589, 460] on img at bounding box center [572, 470] width 81 height 81
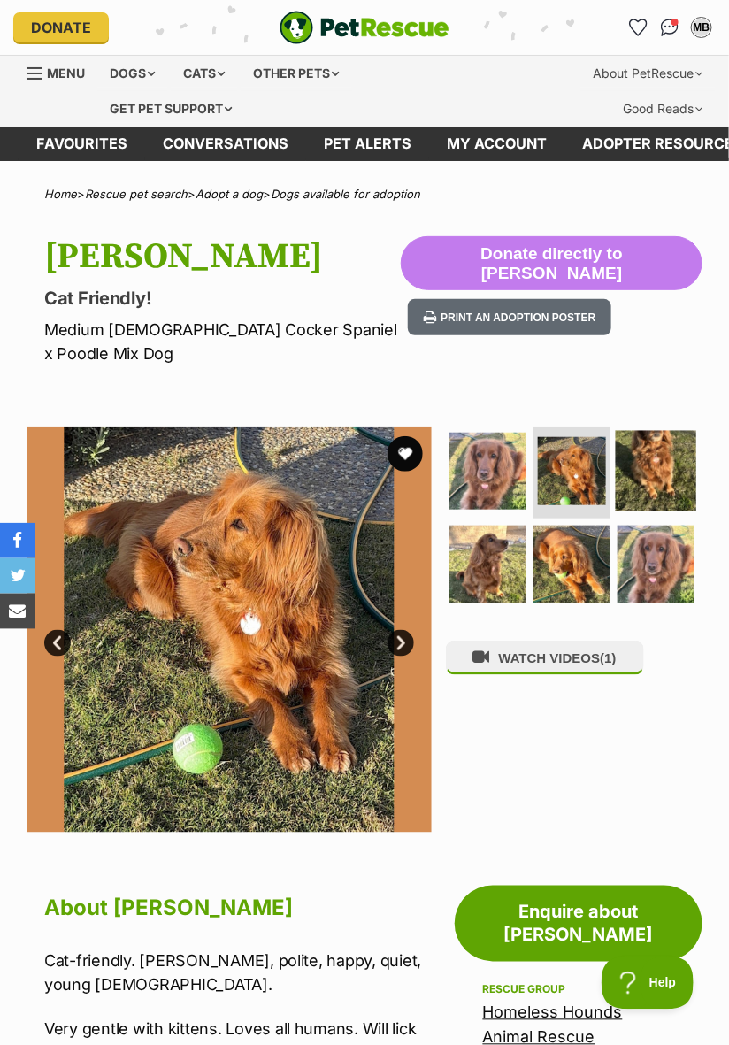
click at [660, 465] on img at bounding box center [656, 470] width 81 height 81
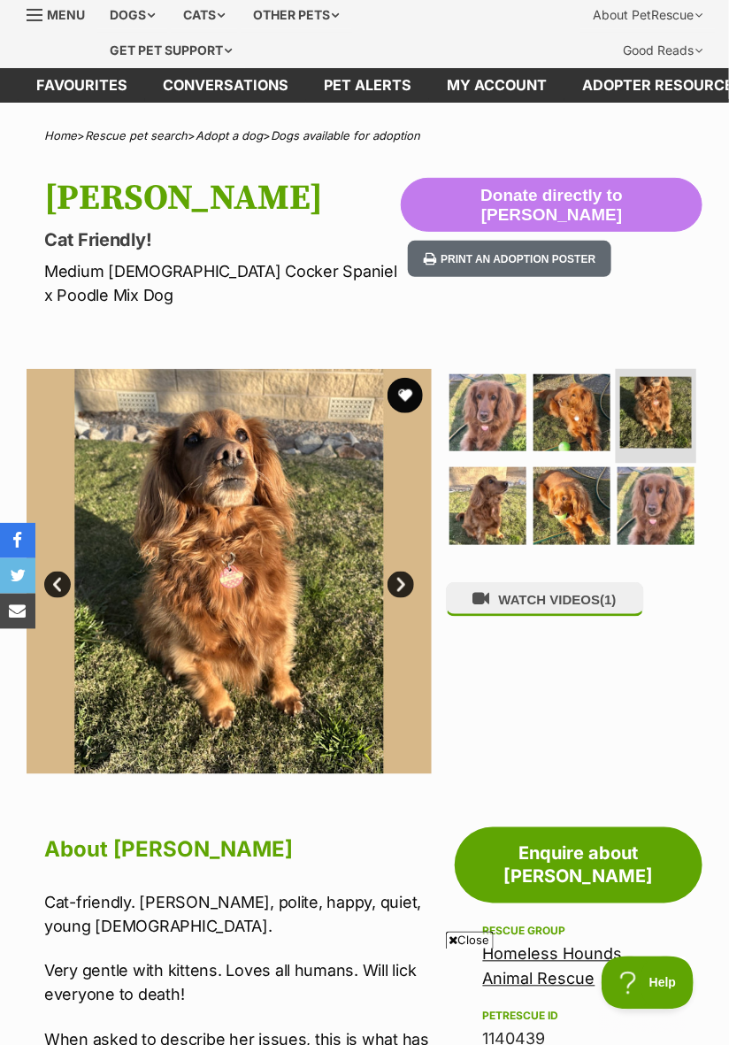
scroll to position [49, 0]
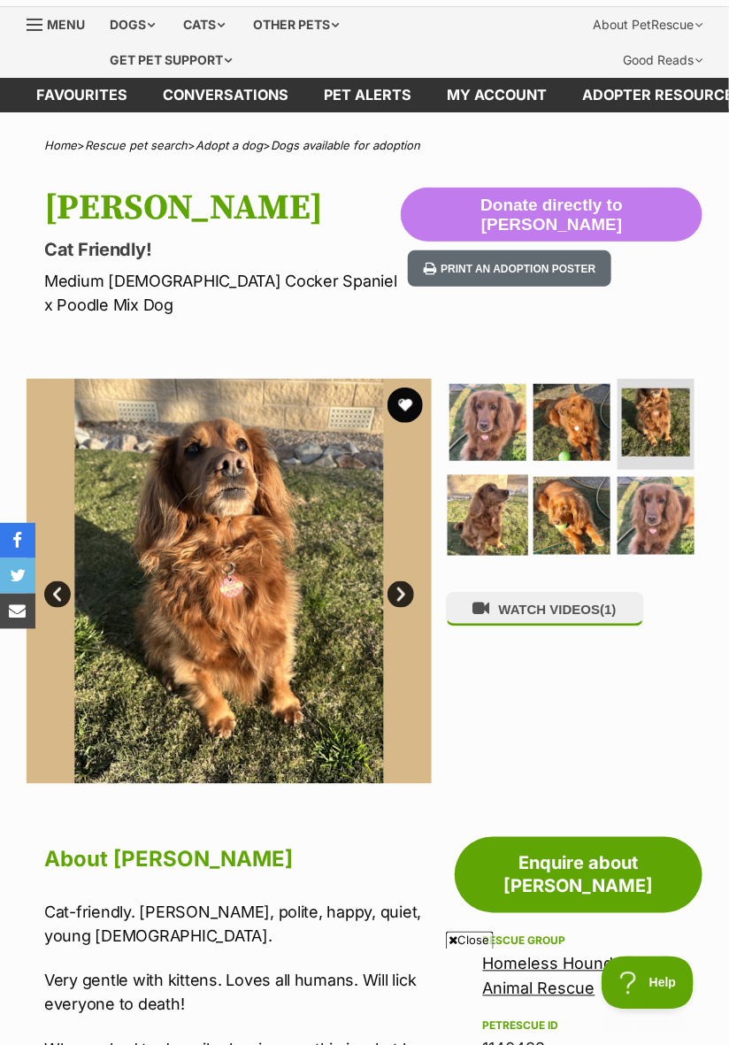
click at [496, 506] on img at bounding box center [487, 515] width 81 height 81
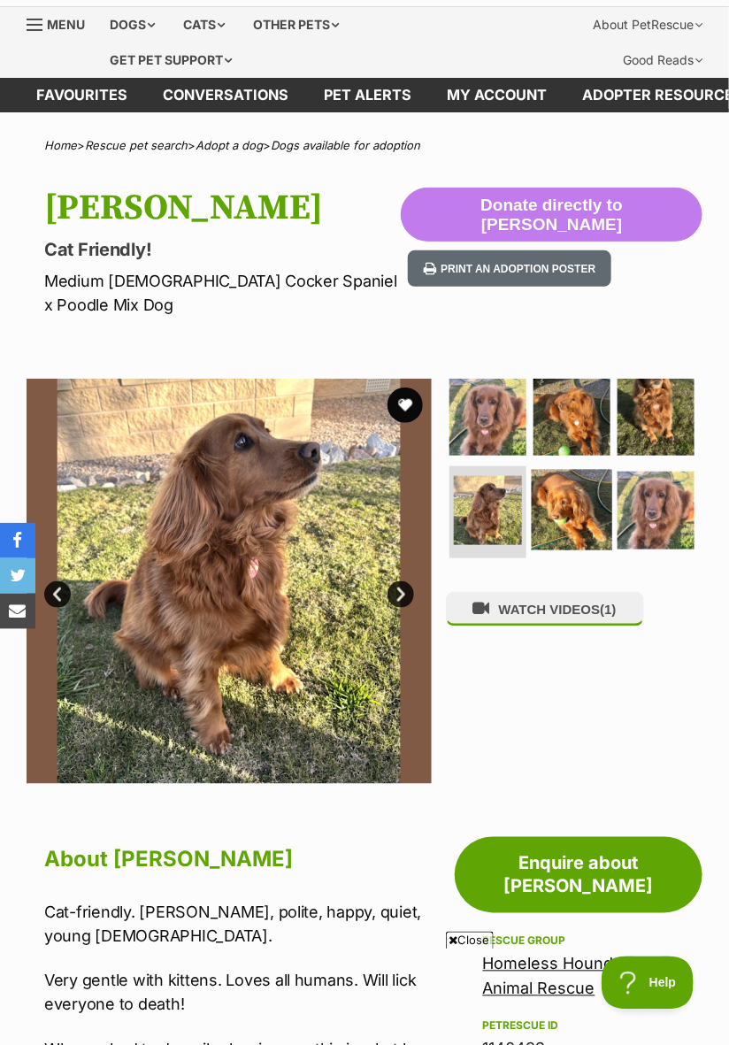
click at [580, 486] on img at bounding box center [572, 510] width 81 height 81
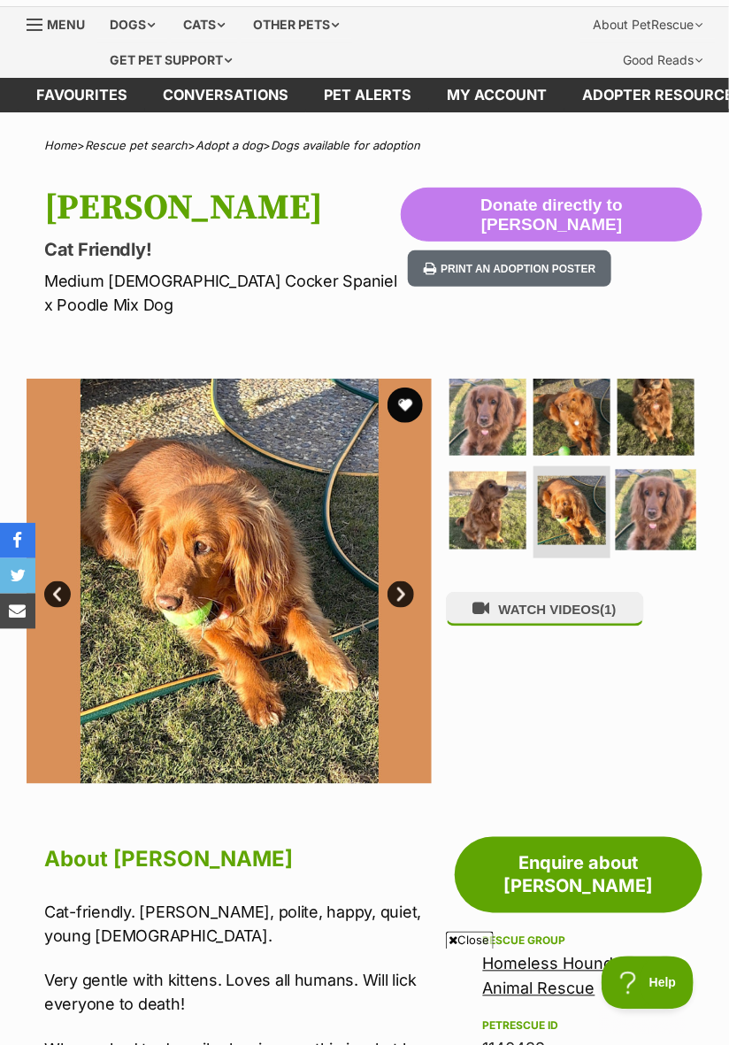
click at [648, 492] on img at bounding box center [656, 510] width 81 height 81
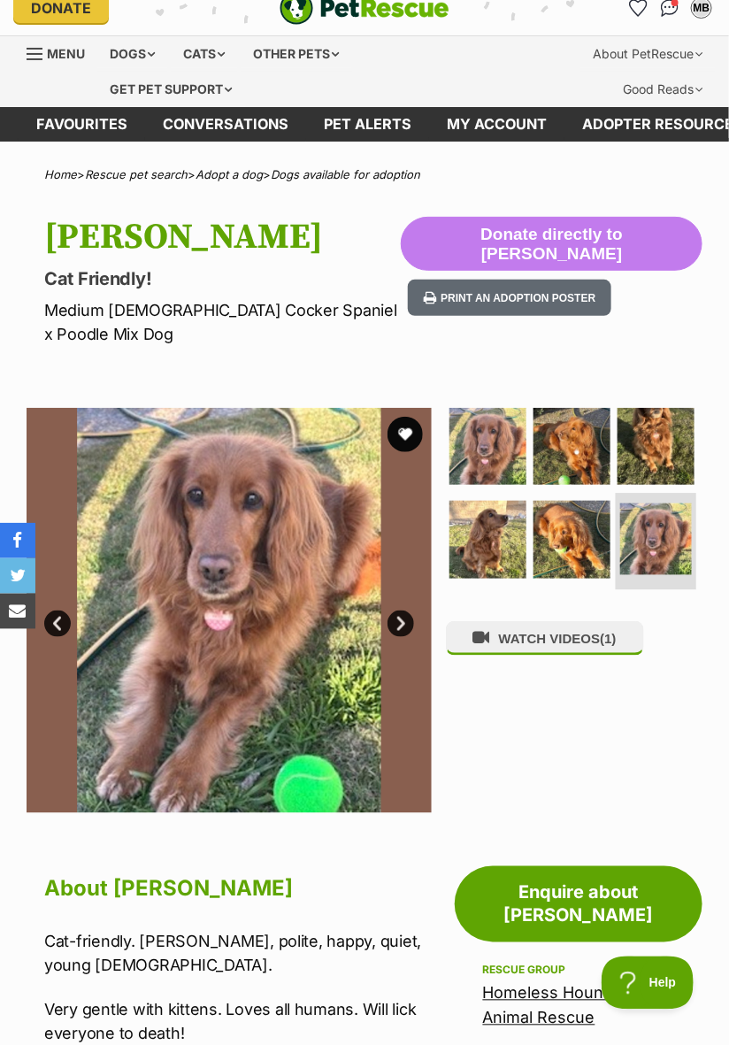
scroll to position [0, 0]
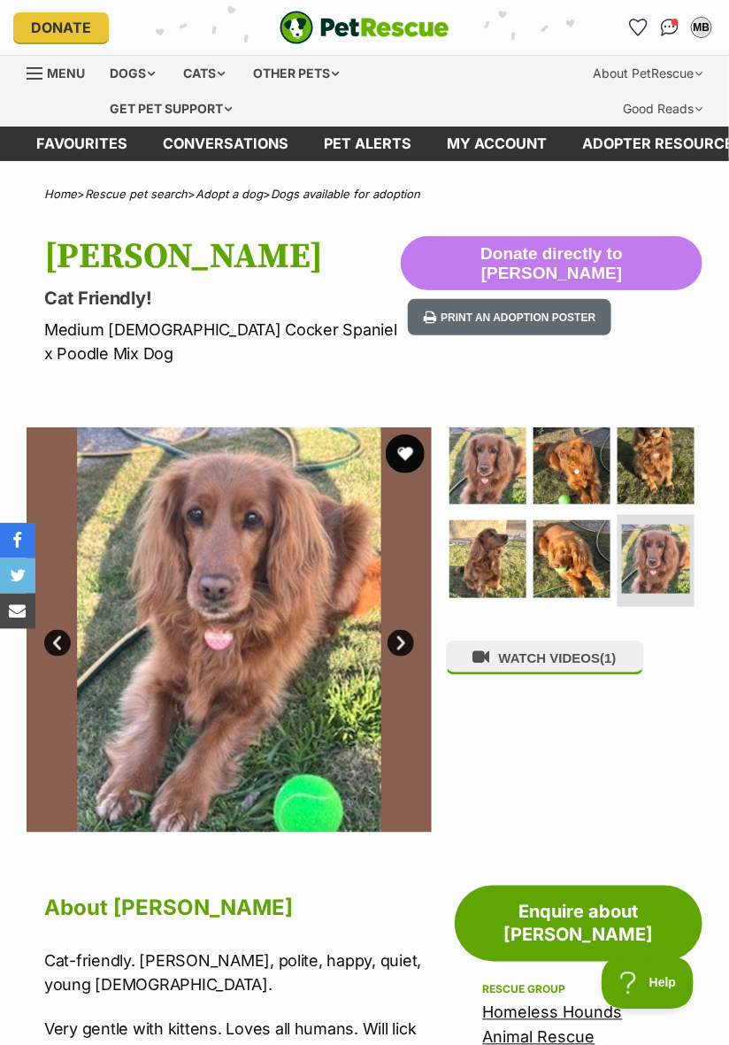
click at [408, 435] on button "favourite" at bounding box center [405, 454] width 39 height 39
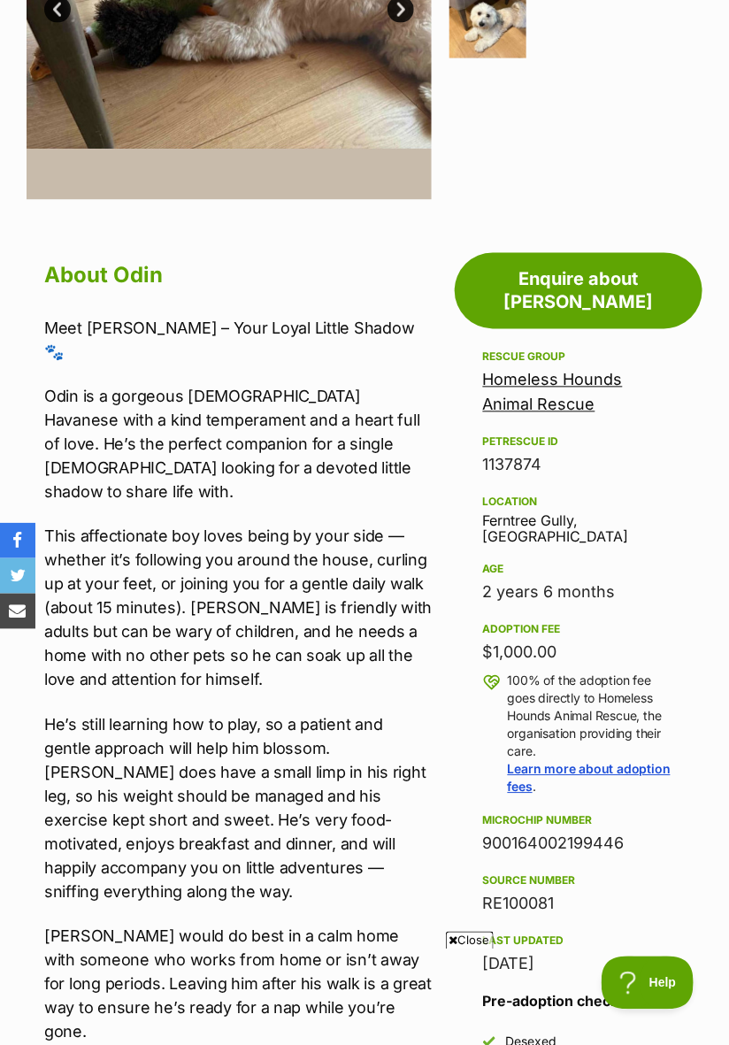
scroll to position [612, 0]
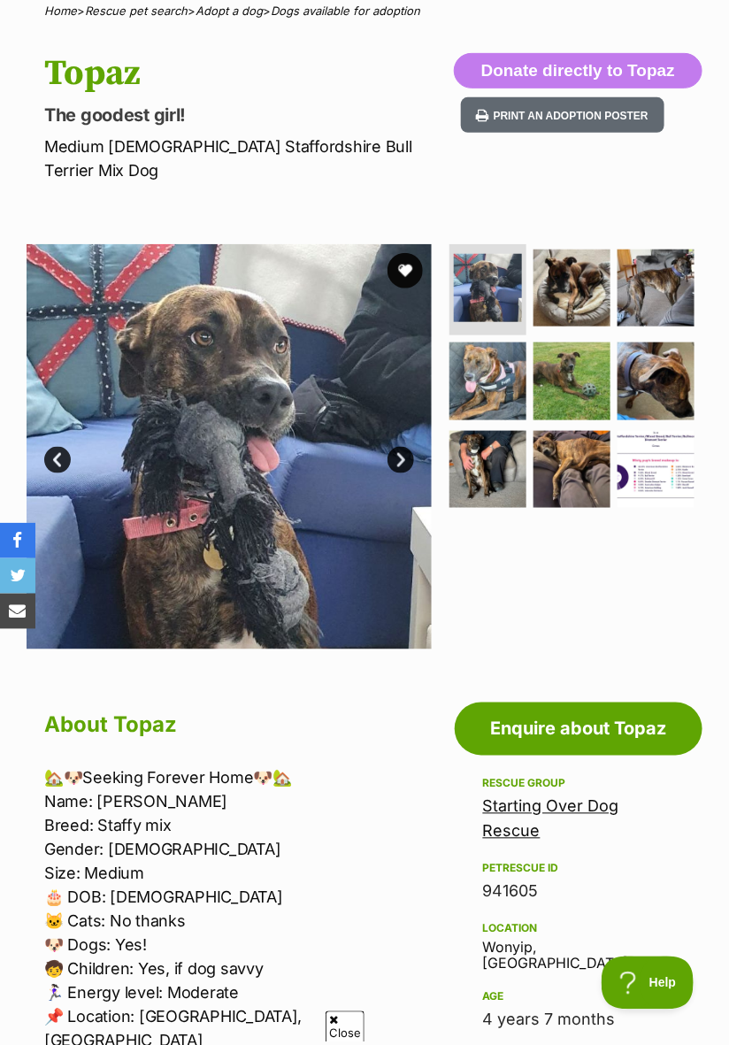
scroll to position [186, 0]
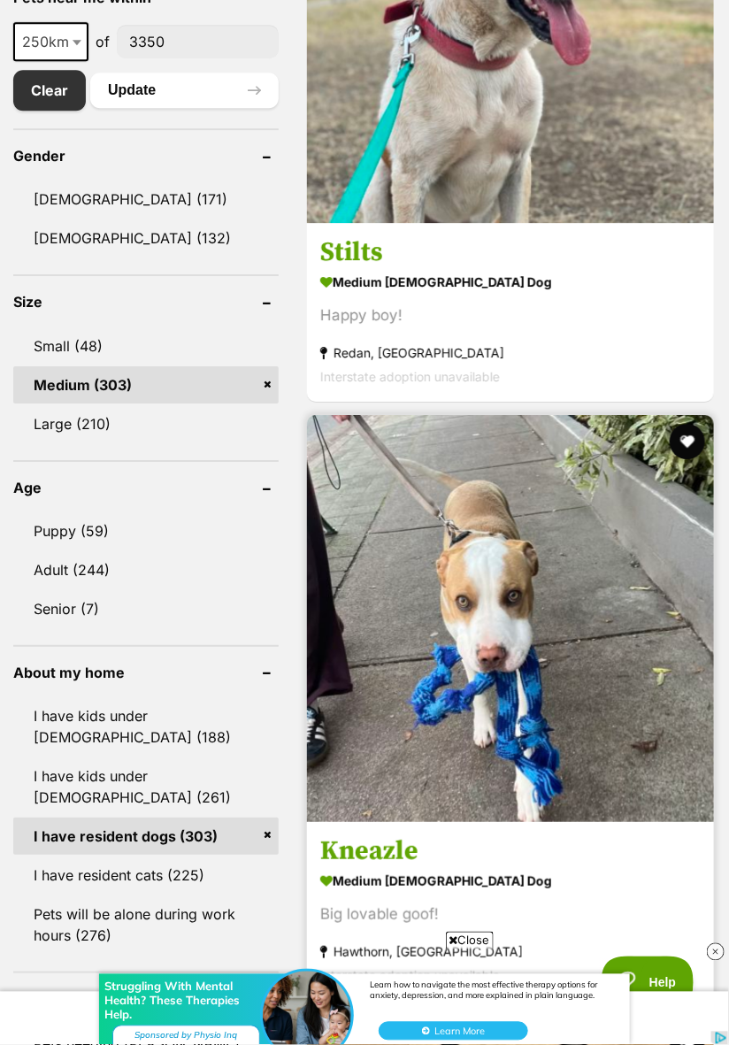
click at [647, 809] on img at bounding box center [510, 618] width 407 height 407
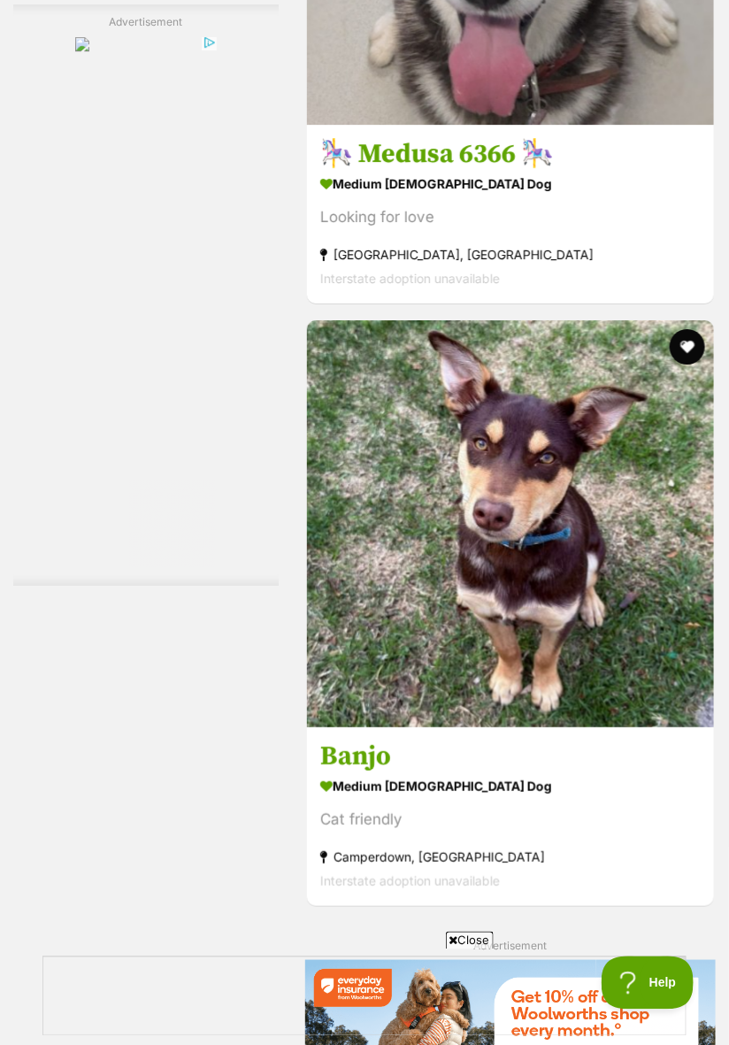
scroll to position [7511, 0]
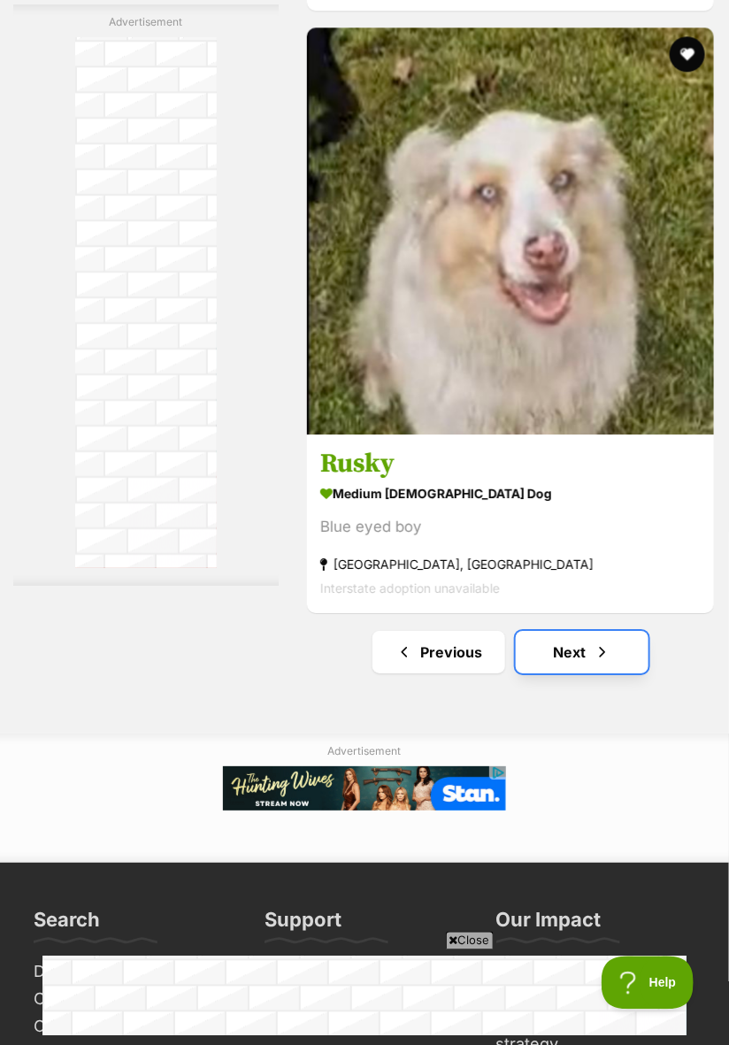
click at [609, 673] on link "Next" at bounding box center [582, 652] width 133 height 42
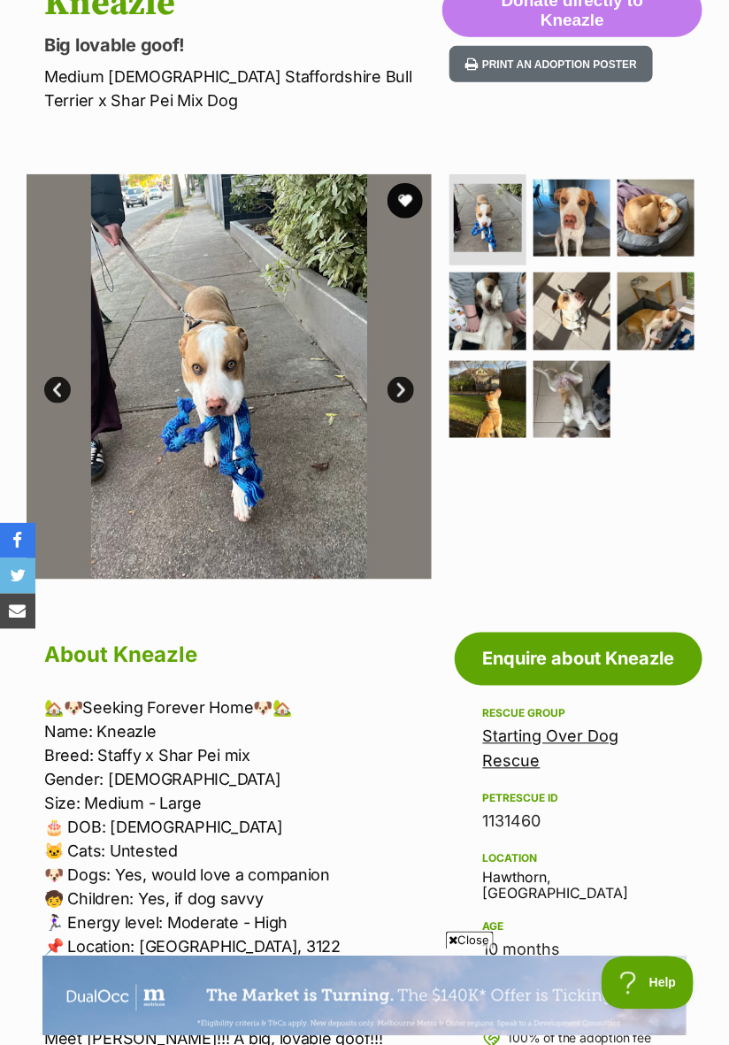
scroll to position [251, 0]
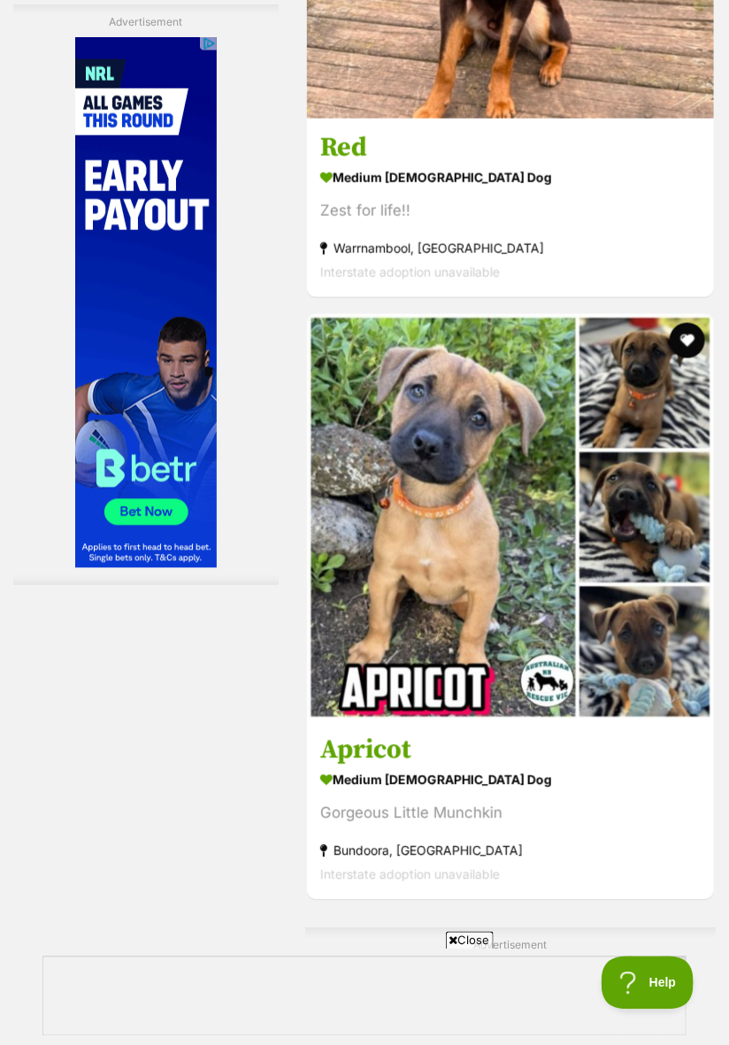
scroll to position [11235, 0]
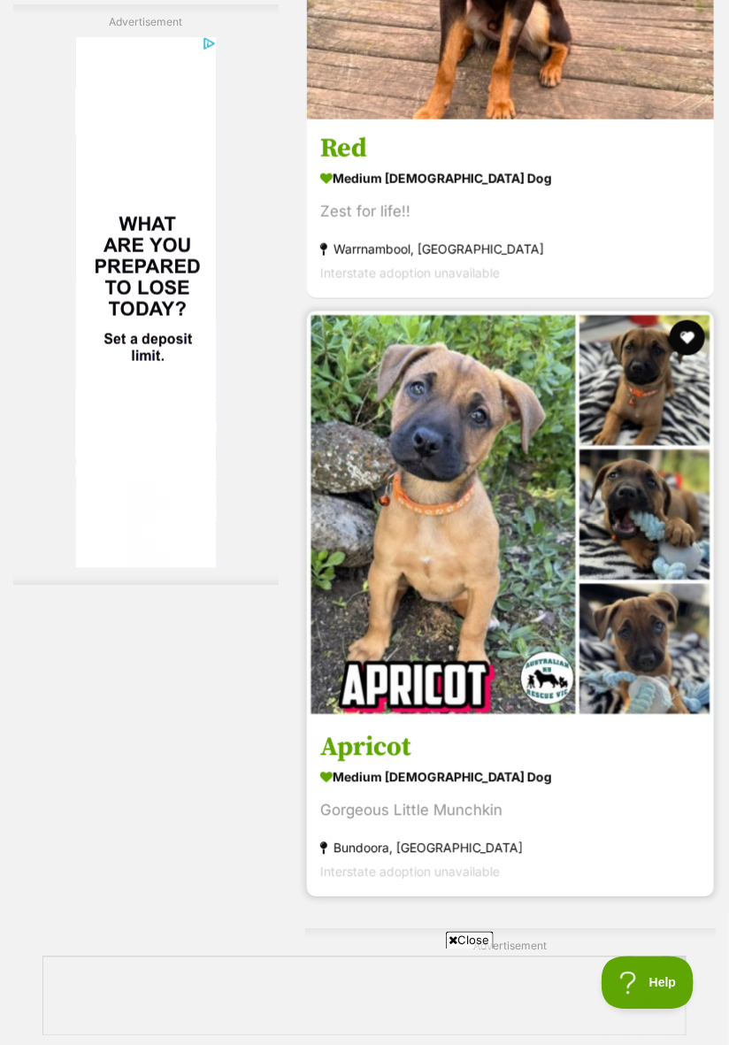
click at [486, 627] on img at bounding box center [510, 515] width 407 height 407
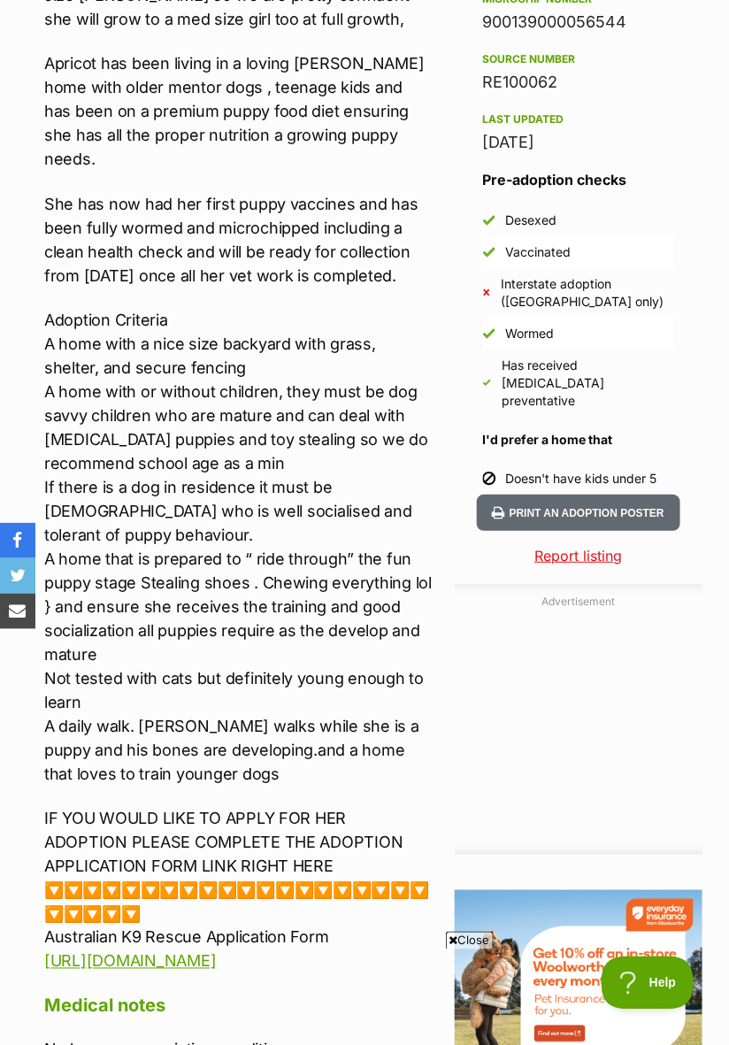
scroll to position [1393, 0]
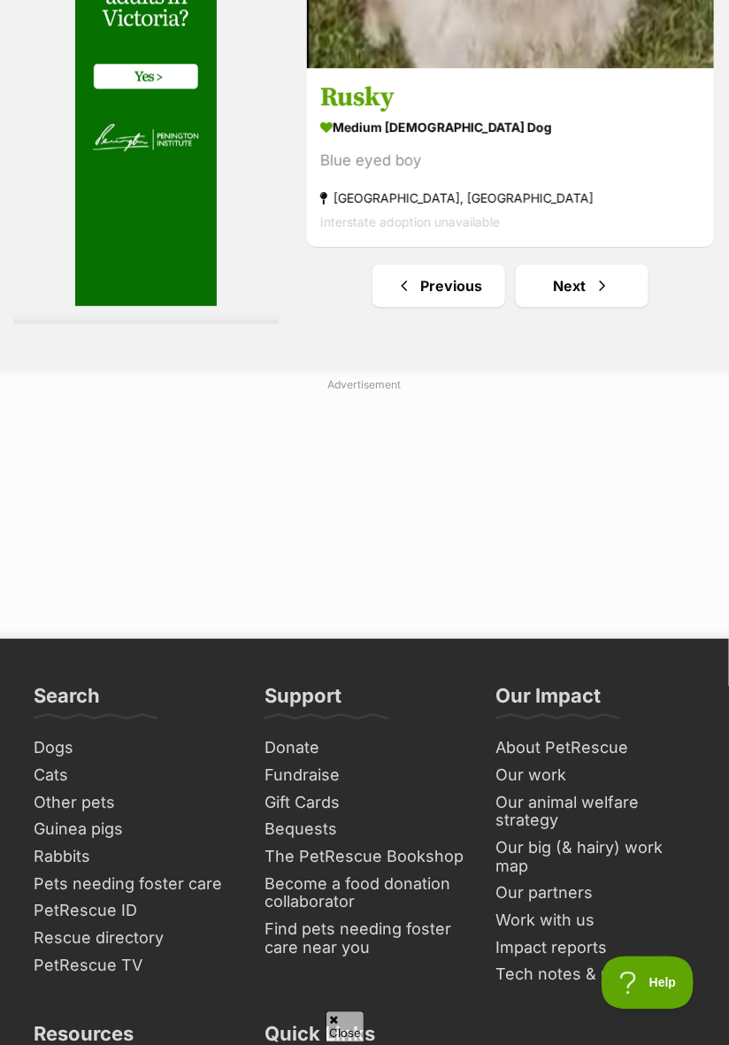
scroll to position [13706, 0]
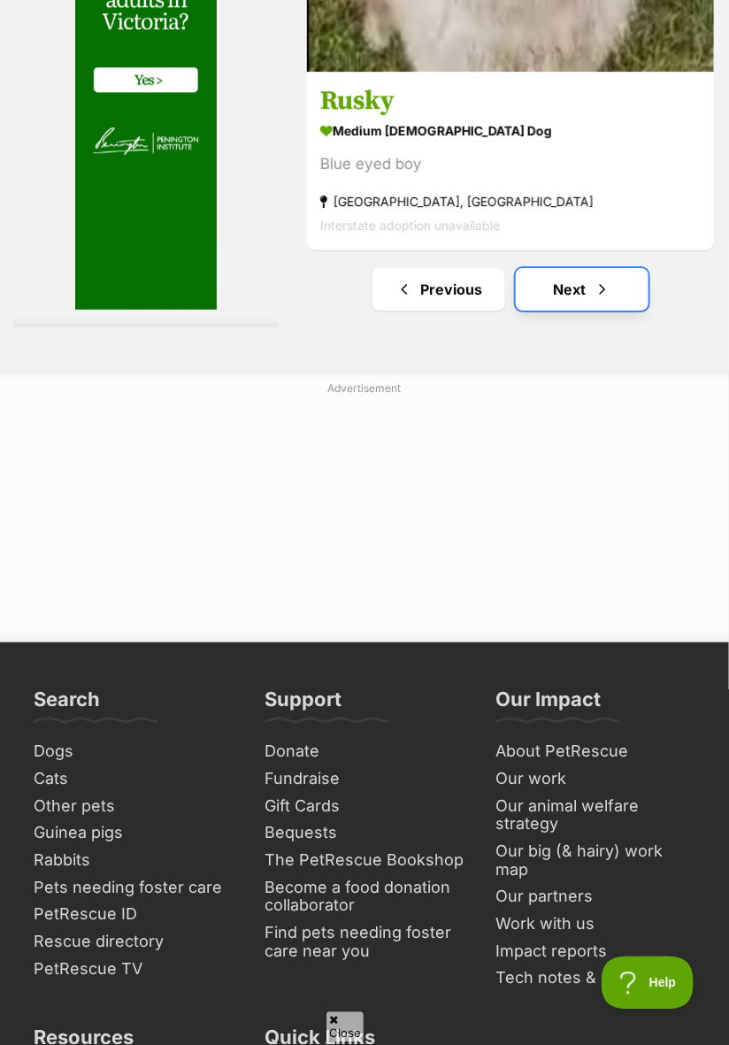
click at [608, 300] on span "Next page" at bounding box center [603, 289] width 18 height 21
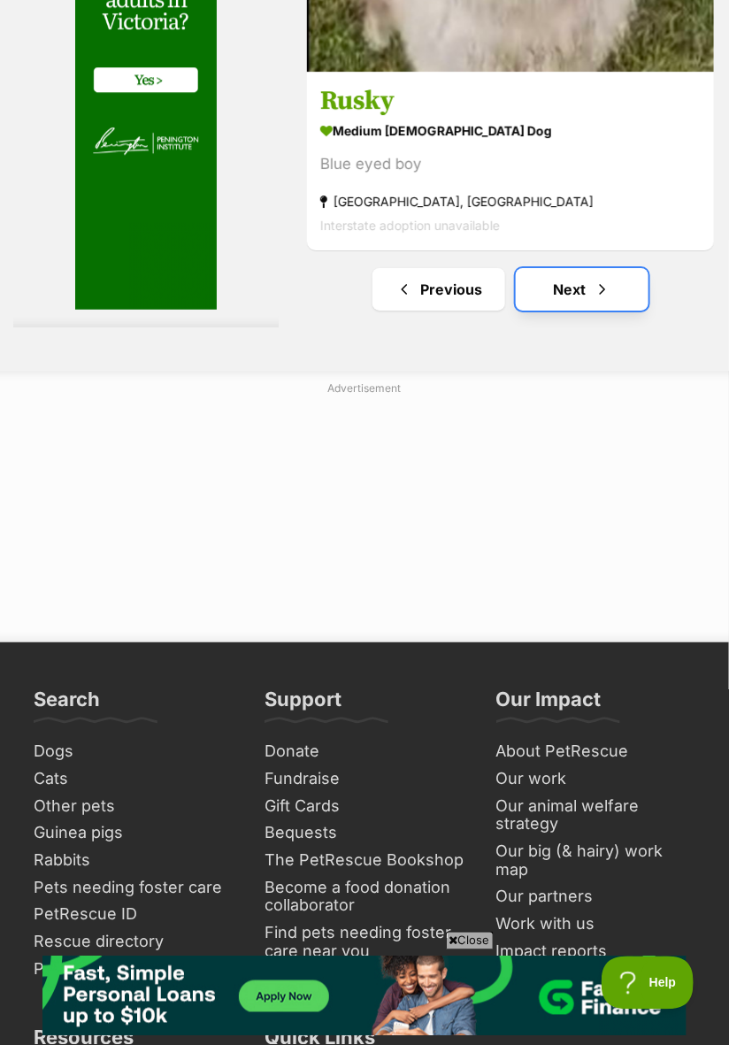
scroll to position [0, 0]
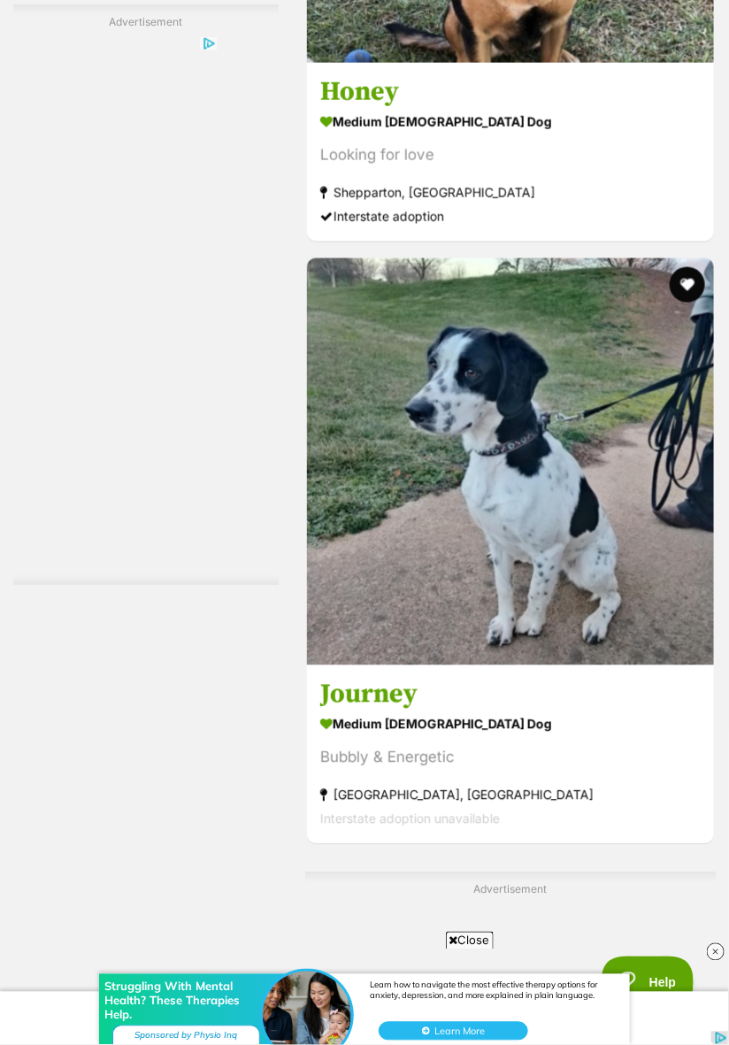
scroll to position [3545, 0]
